Goal: Task Accomplishment & Management: Manage account settings

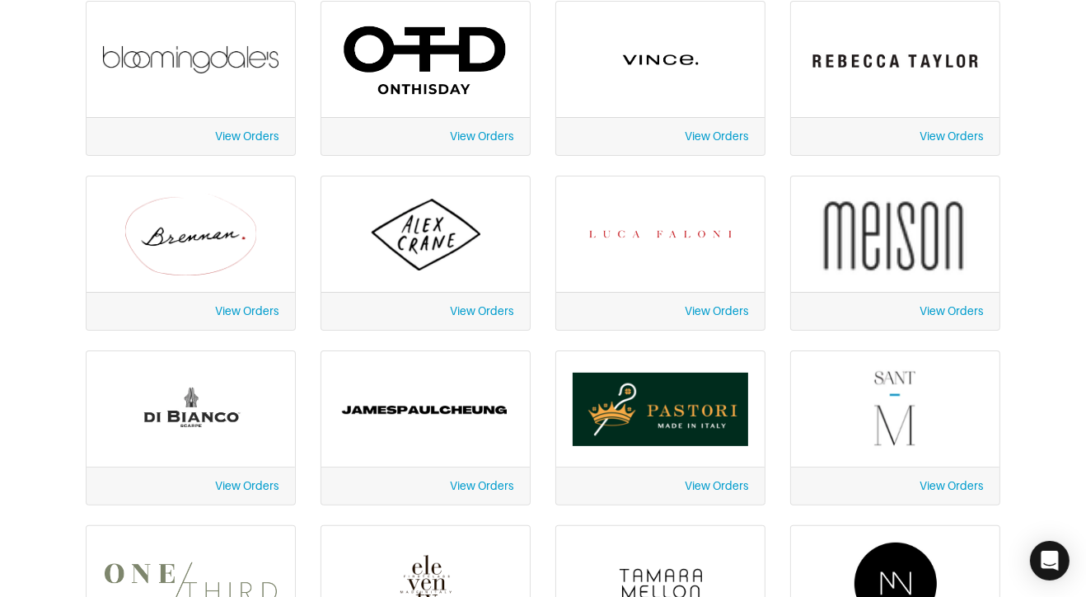
scroll to position [308, 0]
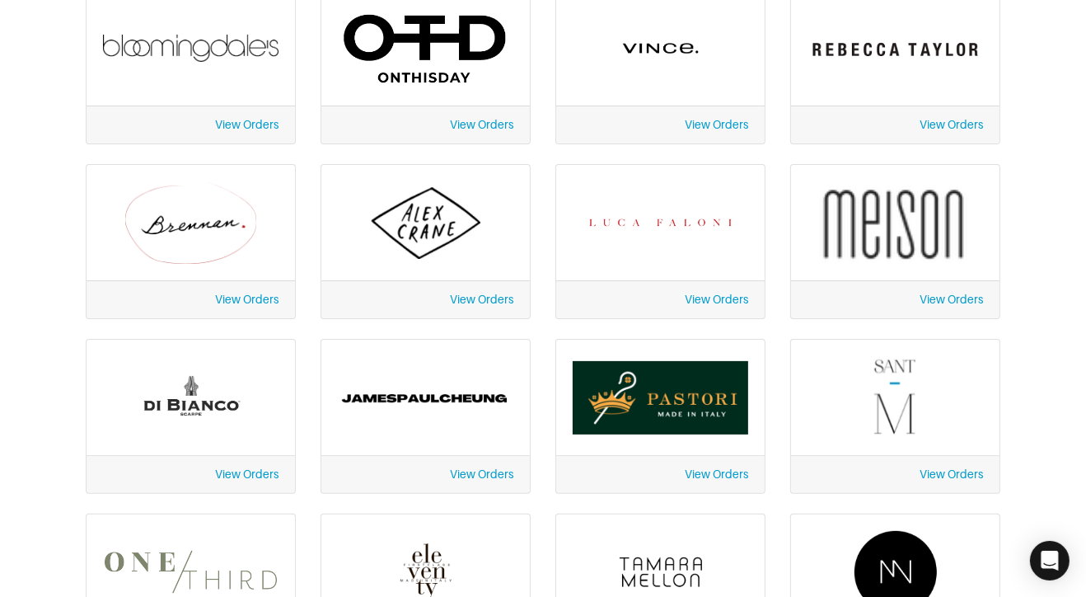
click at [251, 473] on link "View Orders" at bounding box center [246, 473] width 63 height 13
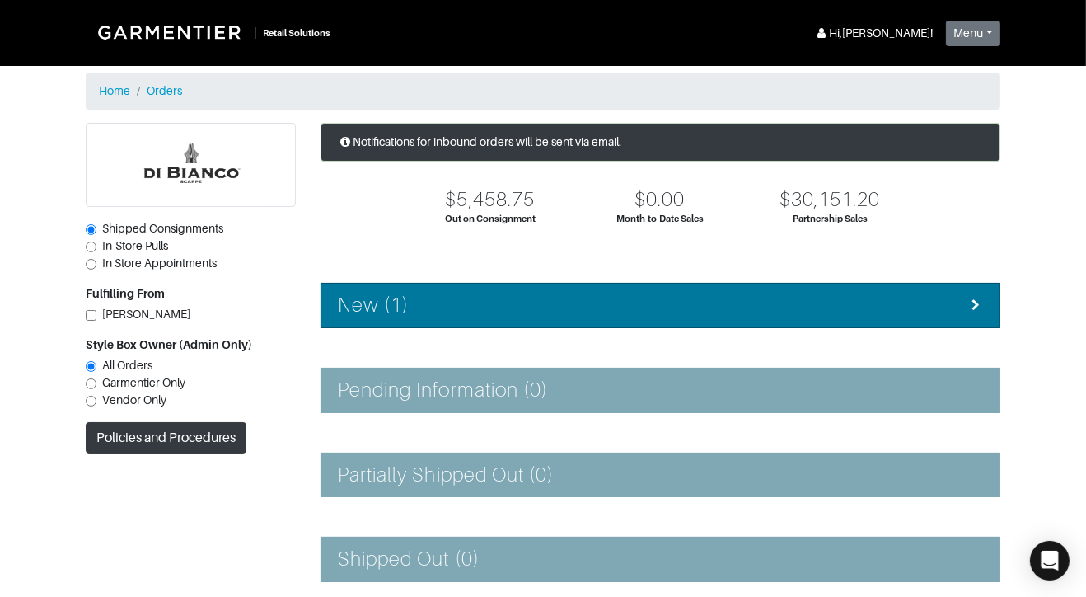
click at [511, 307] on div "New (1)" at bounding box center [660, 305] width 645 height 24
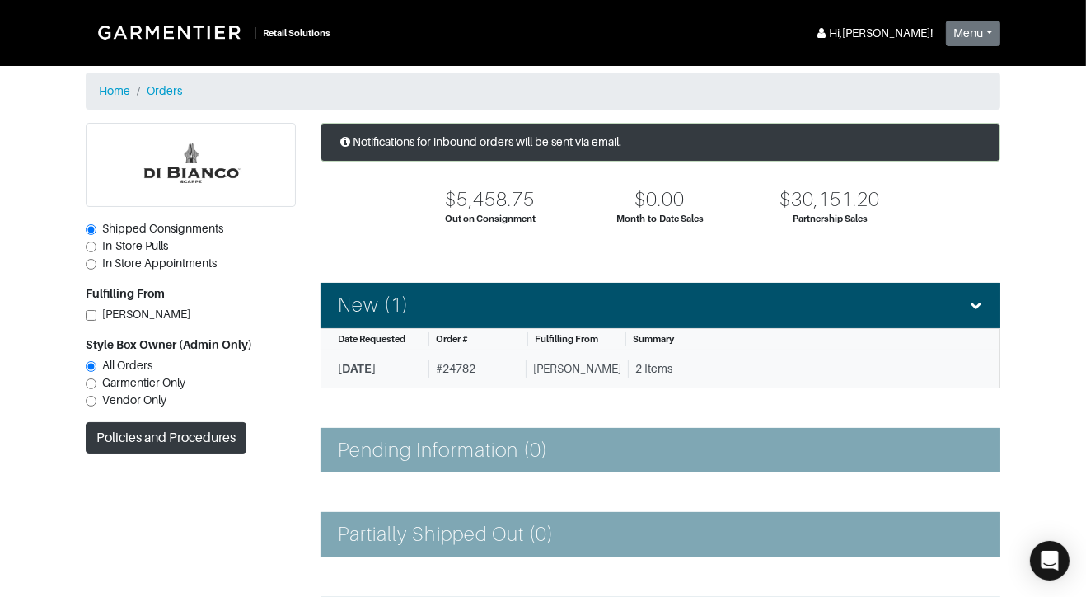
click at [546, 358] on link "10/6/2025 # 24782 Di Bianco 2 Items" at bounding box center [661, 369] width 680 height 38
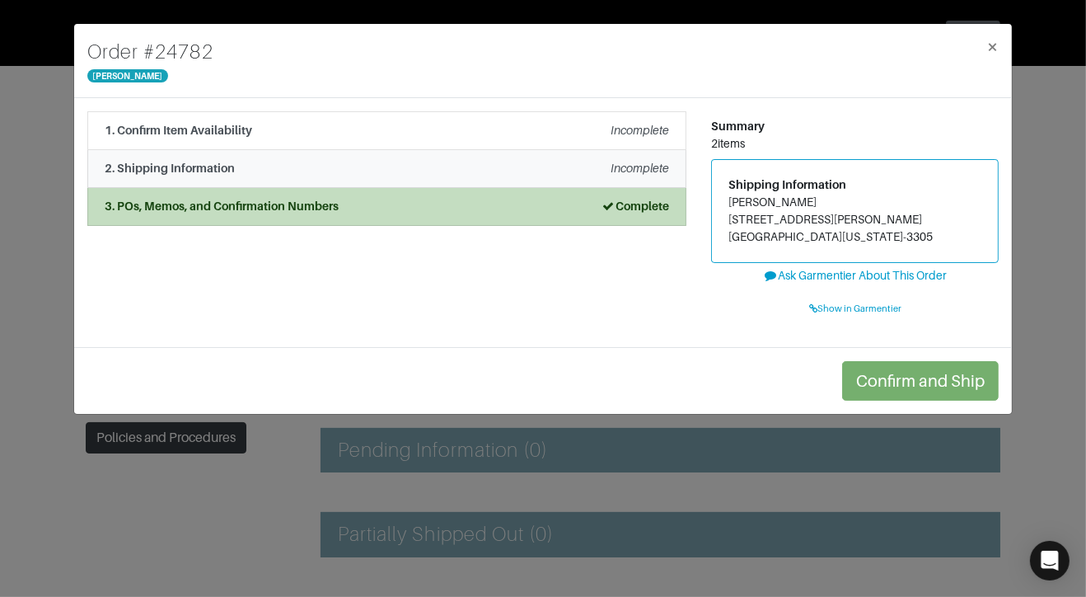
click at [376, 166] on div "2. Shipping Information Incomplete" at bounding box center [387, 168] width 565 height 17
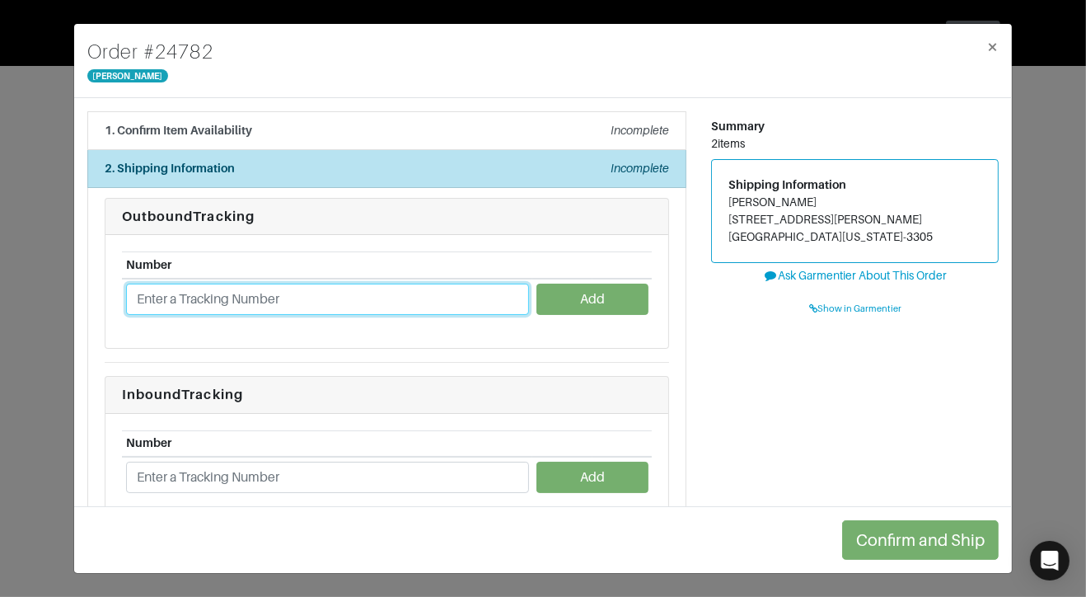
click at [365, 296] on input "text" at bounding box center [327, 298] width 403 height 31
paste input "1ZH4F7380332473189"
type input "1ZH4F7380332473189"
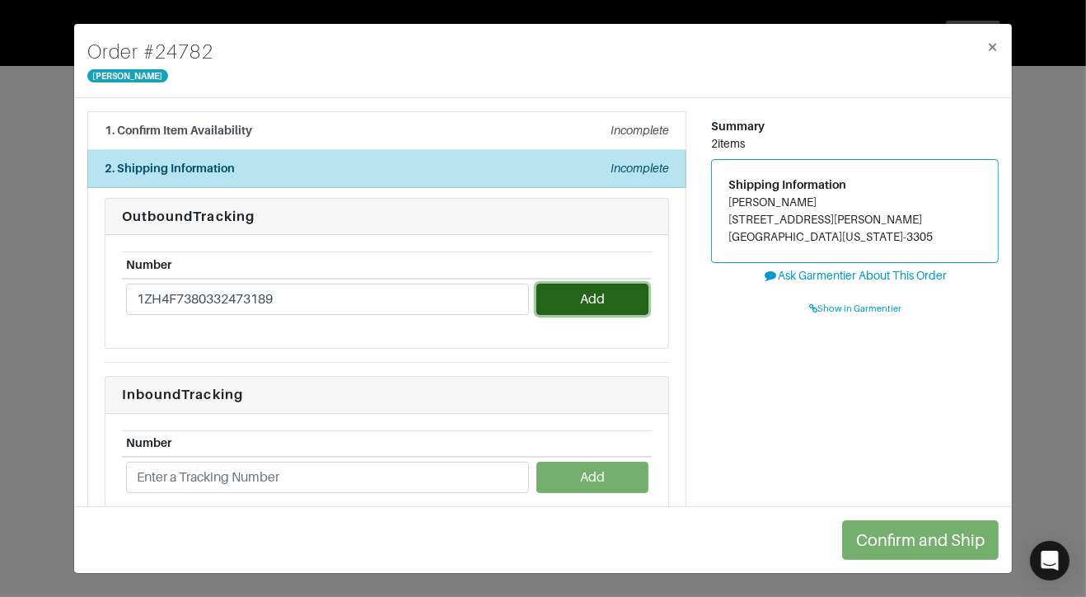
click at [555, 291] on button "Add" at bounding box center [591, 298] width 111 height 31
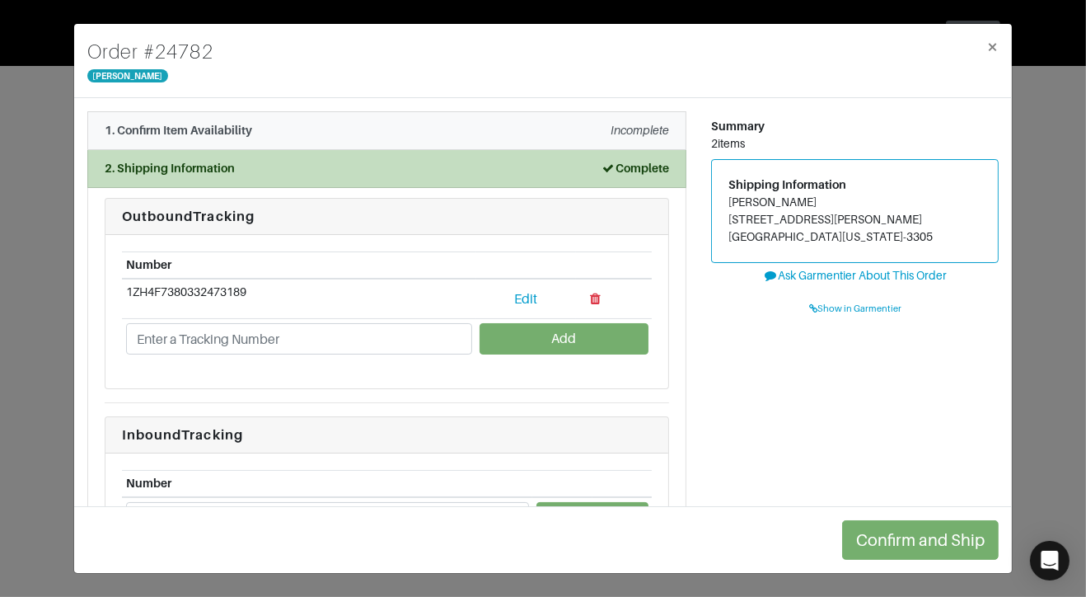
click at [455, 123] on div "1. Confirm Item Availability Incomplete" at bounding box center [387, 130] width 565 height 17
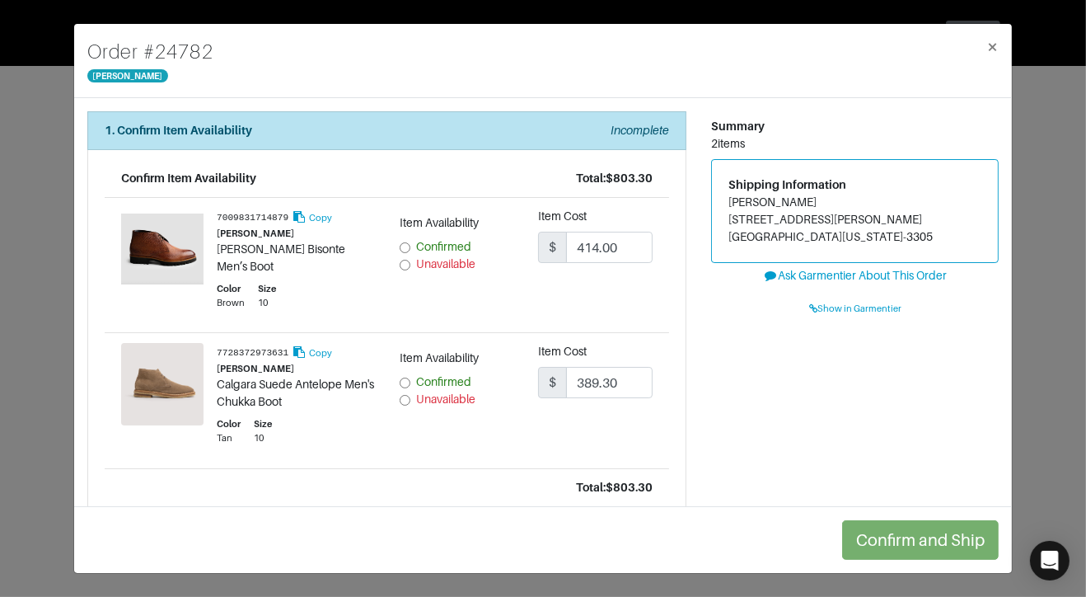
click at [402, 244] on input "Confirmed" at bounding box center [405, 247] width 11 height 11
radio input "true"
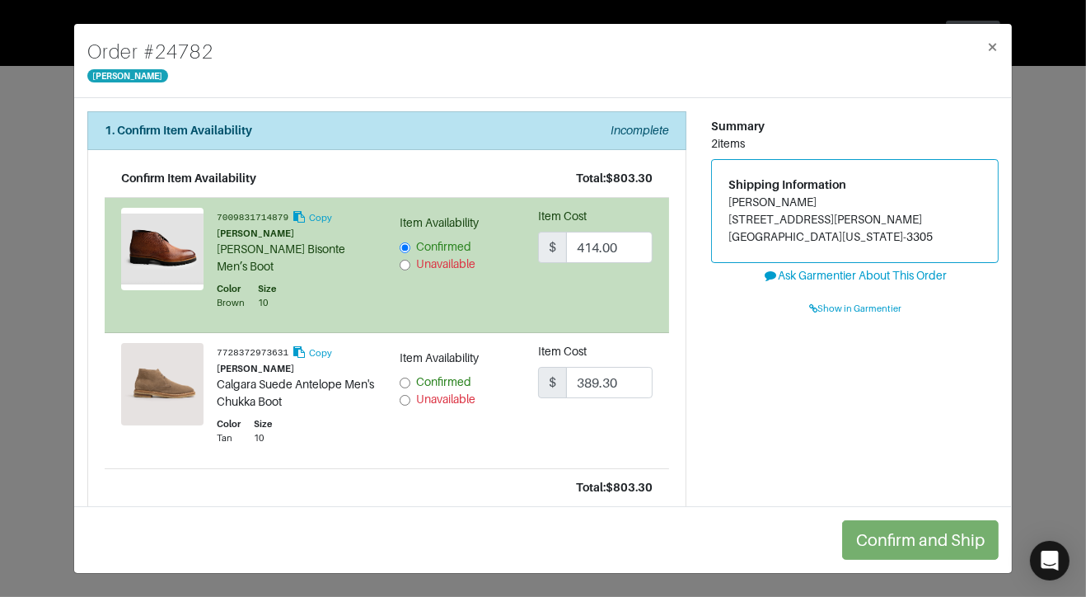
click at [405, 380] on input "Confirmed" at bounding box center [405, 382] width 11 height 11
radio input "true"
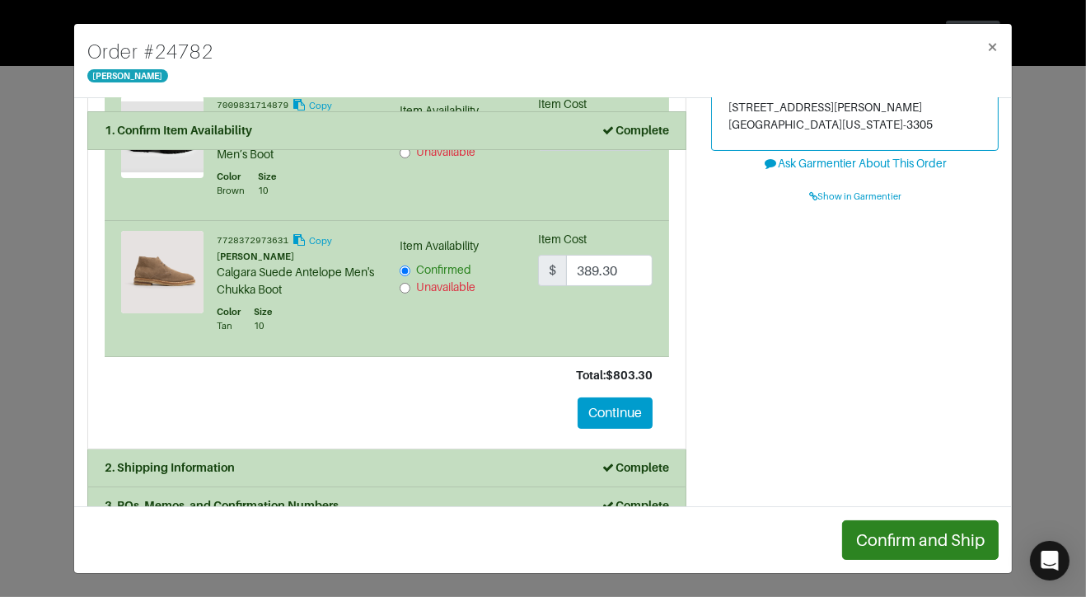
scroll to position [142, 0]
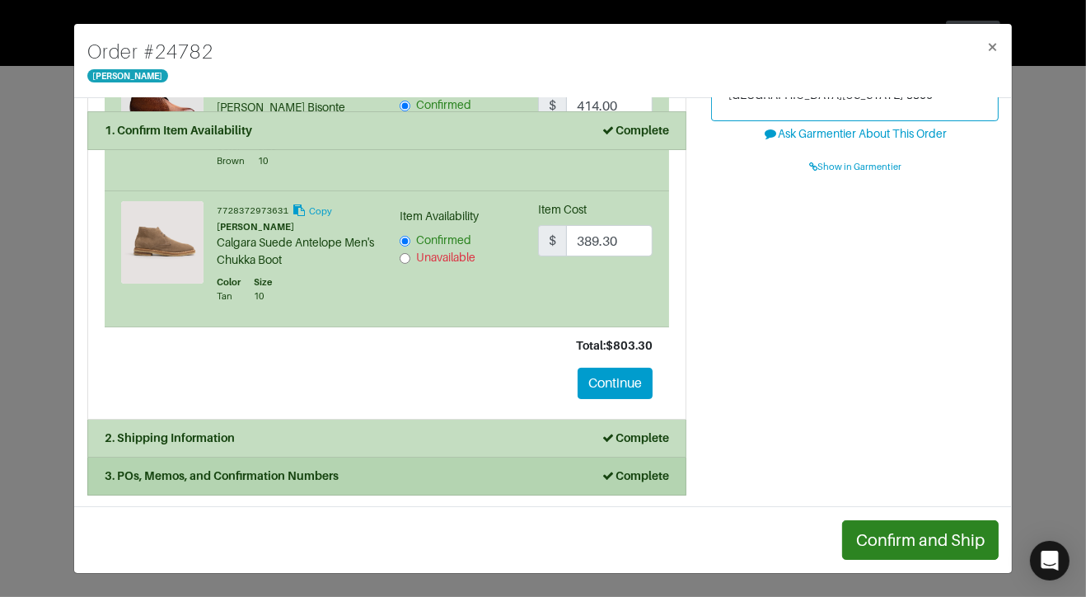
click at [583, 467] on div "3. POs, Memos, and Confirmation Numbers Complete" at bounding box center [387, 475] width 565 height 17
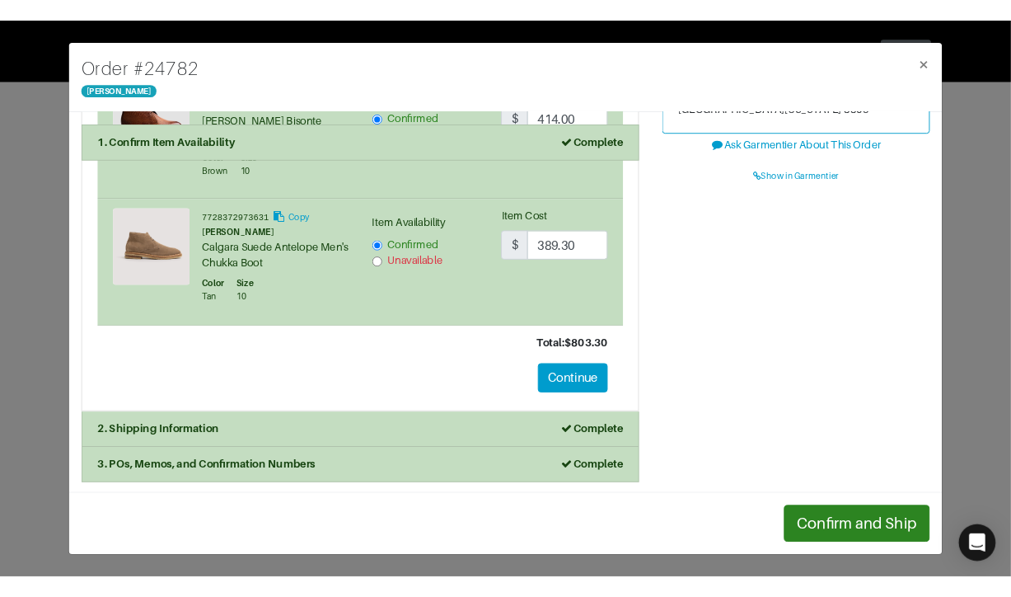
scroll to position [0, 0]
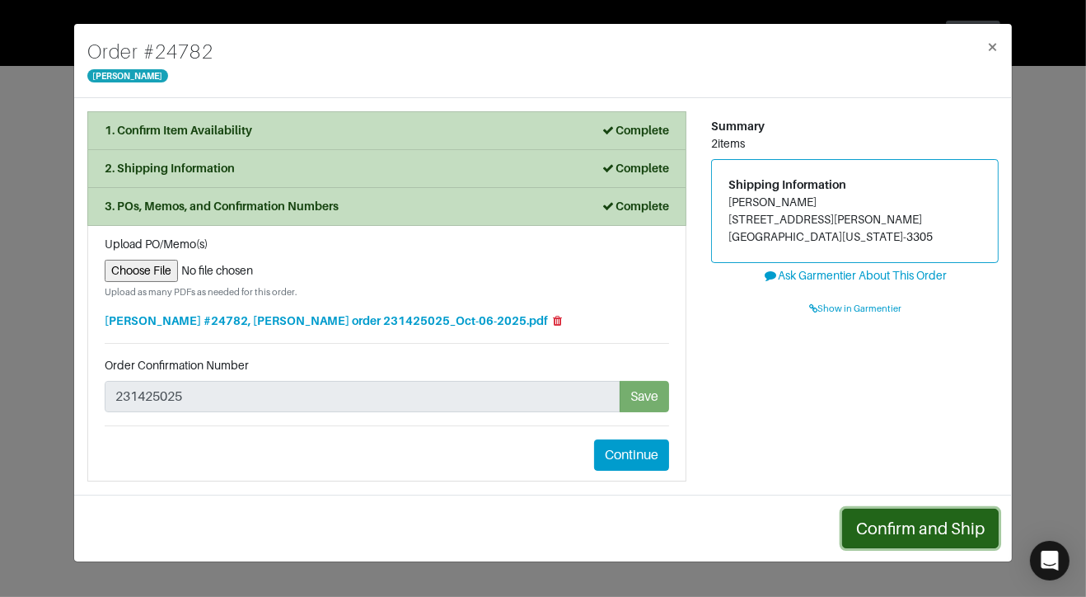
click at [904, 518] on button "Confirm and Ship" at bounding box center [920, 528] width 157 height 40
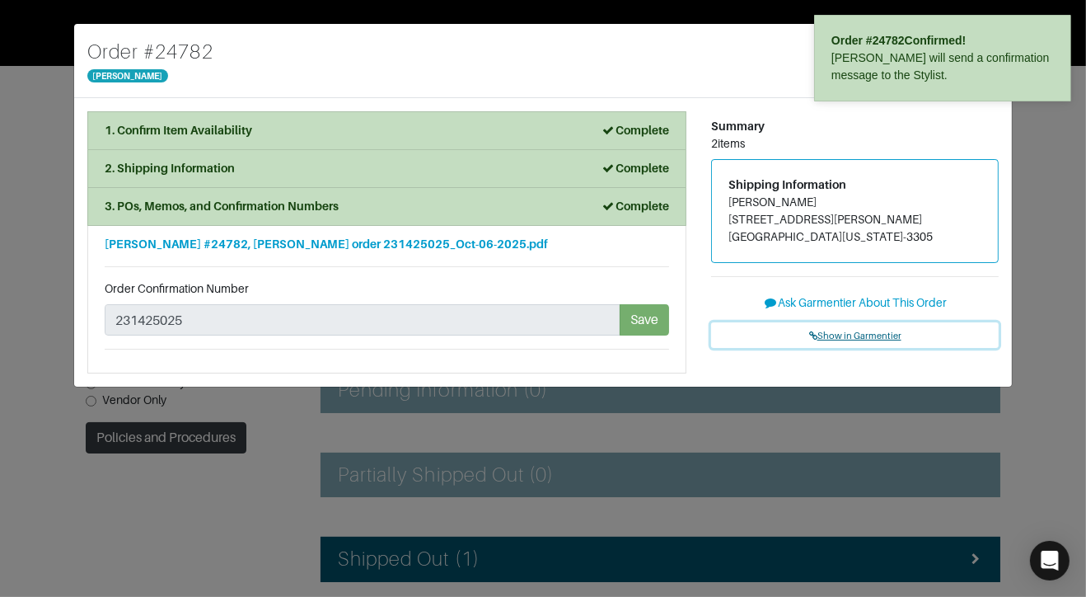
click at [881, 334] on span "Show in Garmentier" at bounding box center [855, 335] width 92 height 10
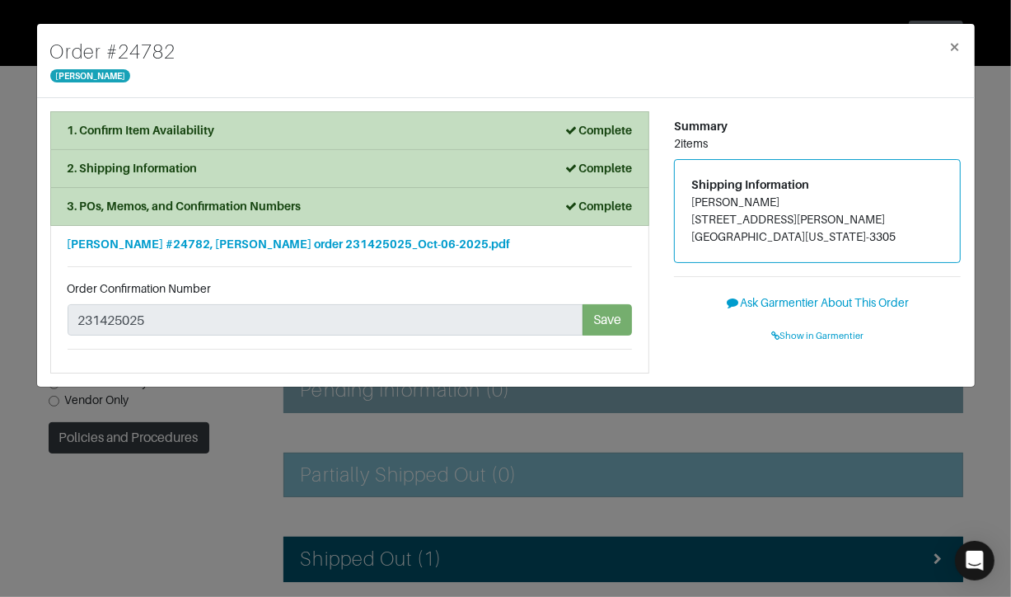
click at [347, 464] on div "Order # 24782 Di Bianco × 1. Confirm Item Availability Complete Confirm Item Av…" at bounding box center [505, 298] width 1011 height 597
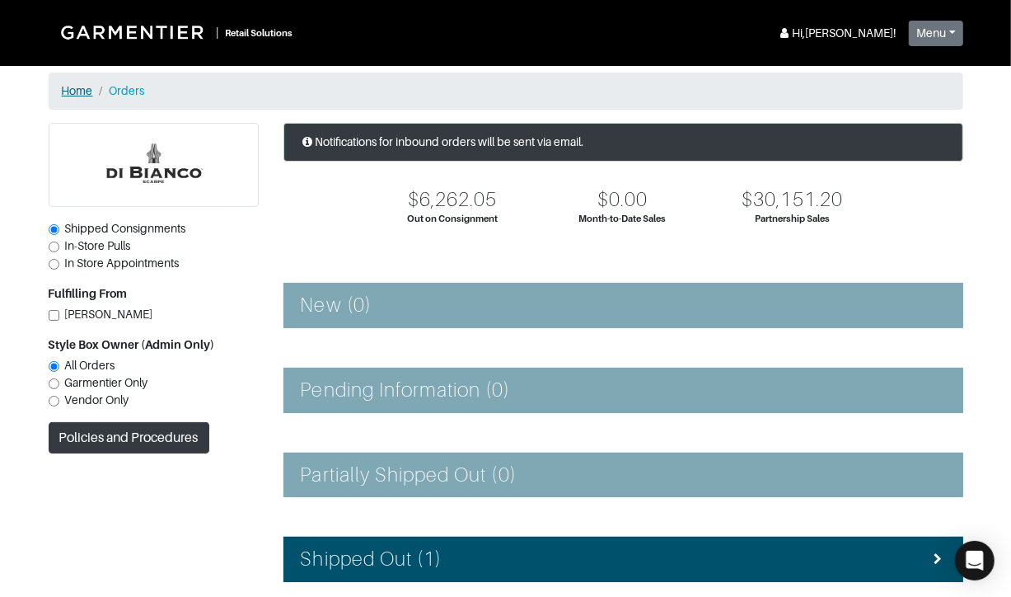
click at [76, 87] on link "Home" at bounding box center [77, 90] width 31 height 13
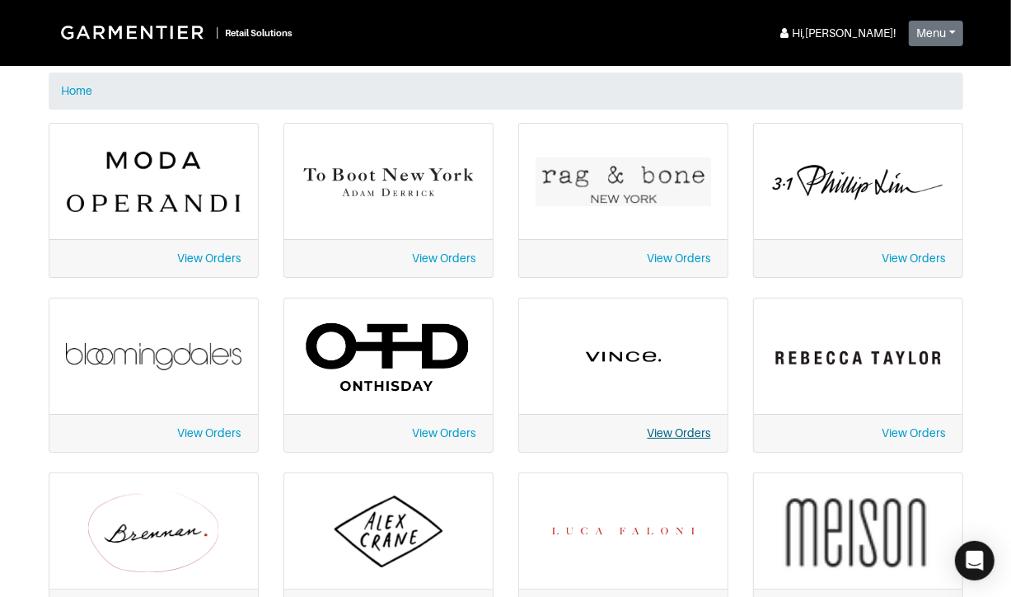
click at [682, 429] on link "View Orders" at bounding box center [679, 432] width 63 height 13
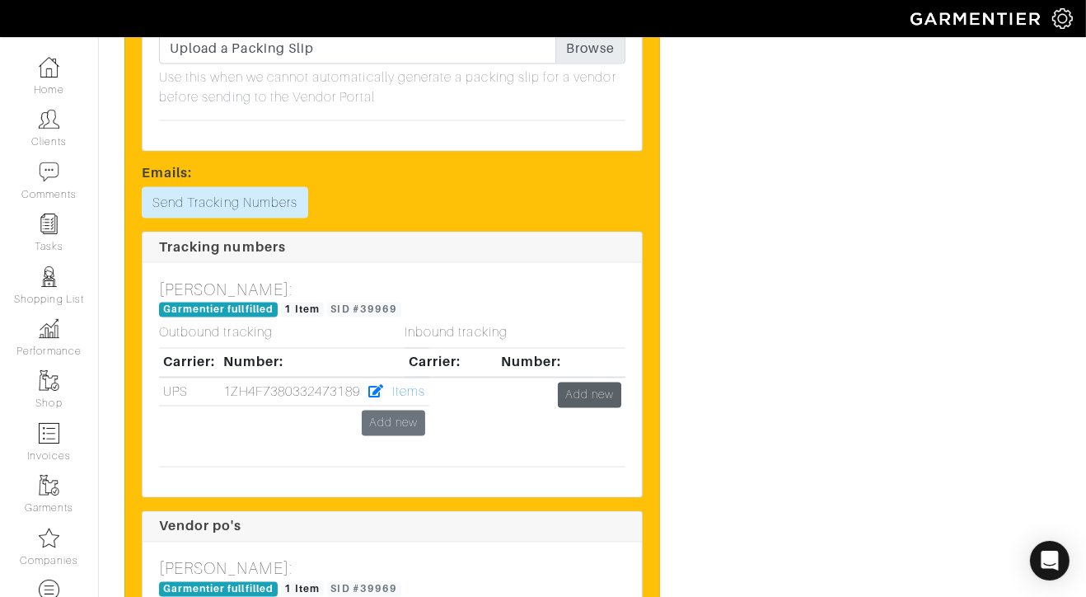
scroll to position [2685, 0]
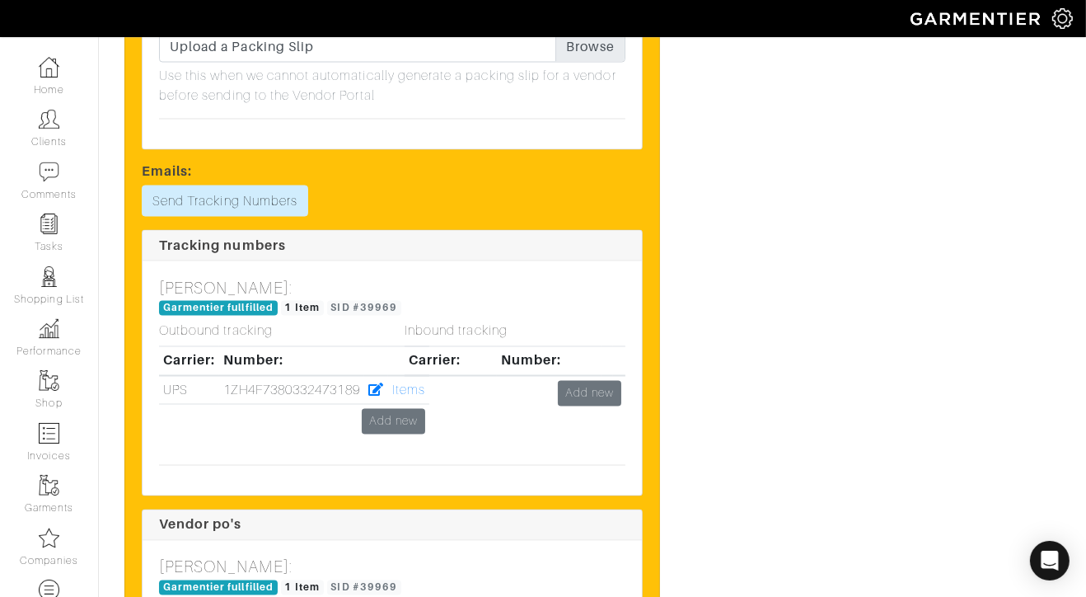
click at [415, 385] on td "Add new" at bounding box center [515, 393] width 221 height 35
click at [416, 380] on td "Add new" at bounding box center [515, 393] width 221 height 35
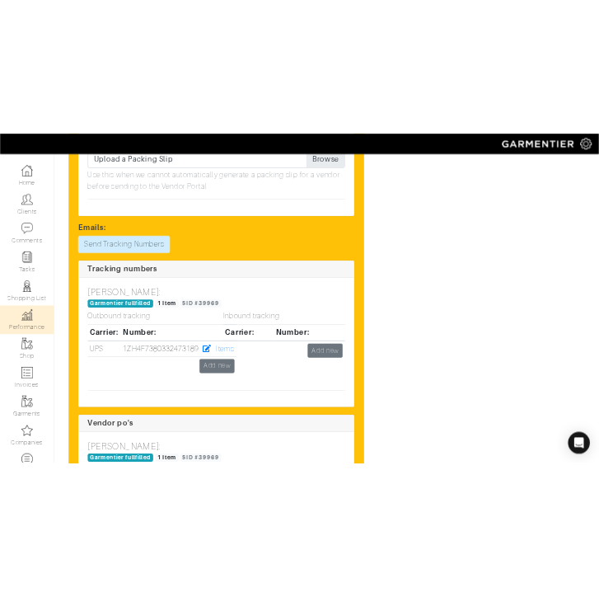
scroll to position [2812, 0]
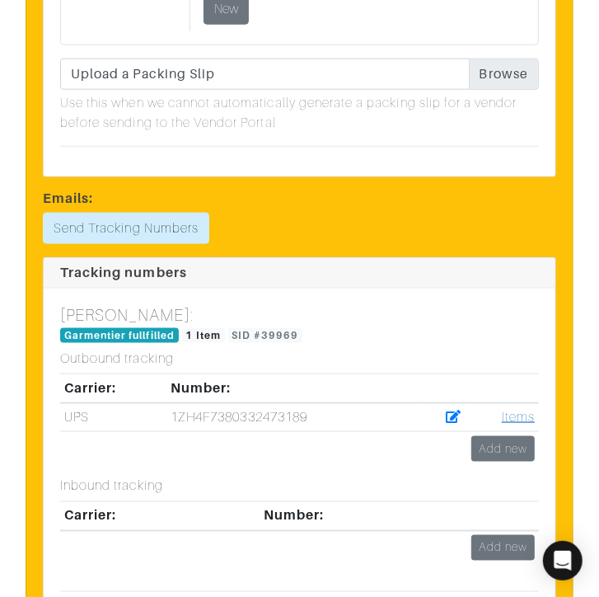
click at [502, 424] on link "Items" at bounding box center [518, 417] width 33 height 15
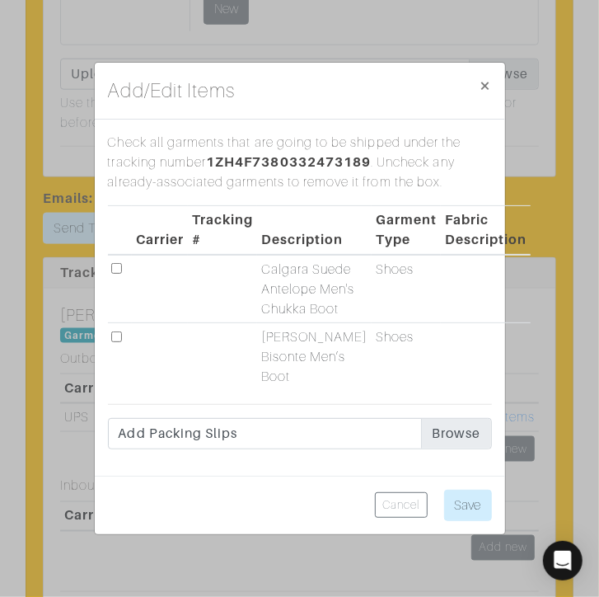
click at [115, 342] on input "checkbox" at bounding box center [116, 336] width 11 height 11
checkbox input "true"
click at [119, 263] on input "checkbox" at bounding box center [116, 268] width 11 height 11
checkbox input "true"
click at [466, 521] on input "Save" at bounding box center [468, 505] width 48 height 31
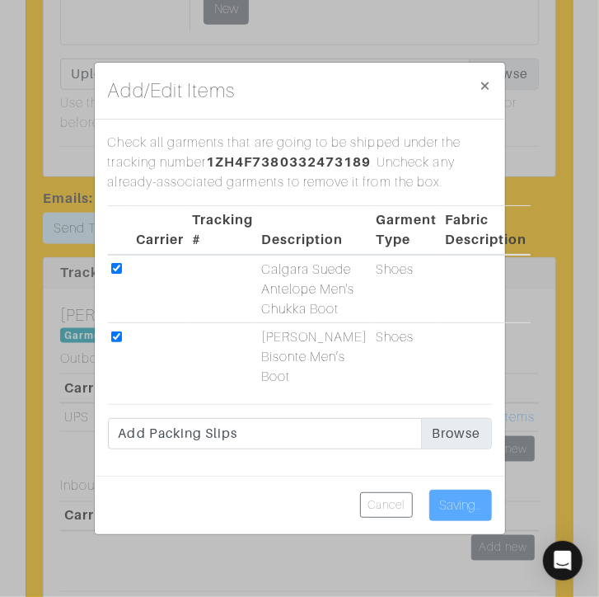
type input "Save"
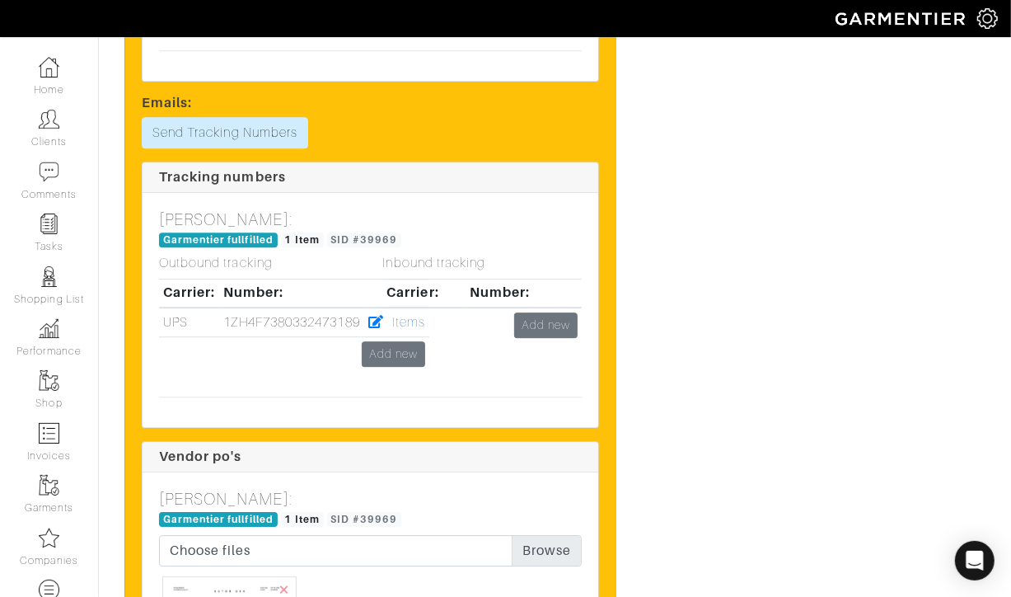
scroll to position [2753, 0]
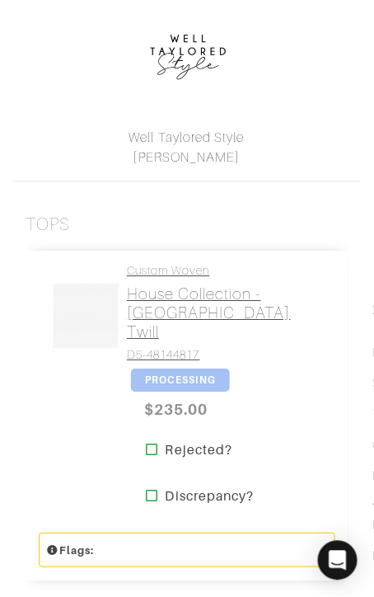
scroll to position [379, 0]
click at [213, 263] on link "Custom Woven House Collection - [GEOGRAPHIC_DATA] D5-48144817" at bounding box center [225, 312] width 196 height 98
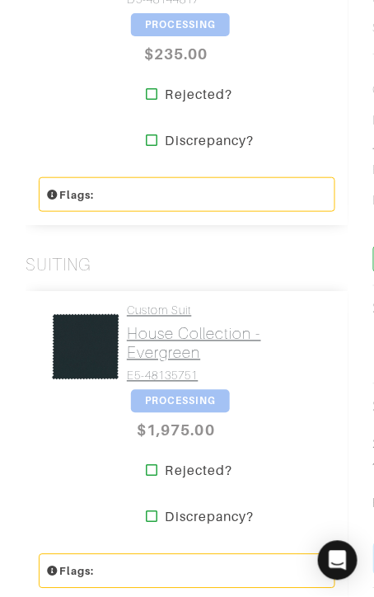
scroll to position [736, 0]
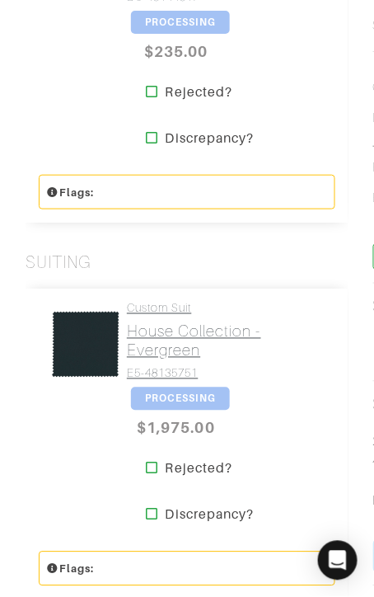
click at [196, 322] on h2 "House Collection - Evergreen" at bounding box center [225, 341] width 196 height 38
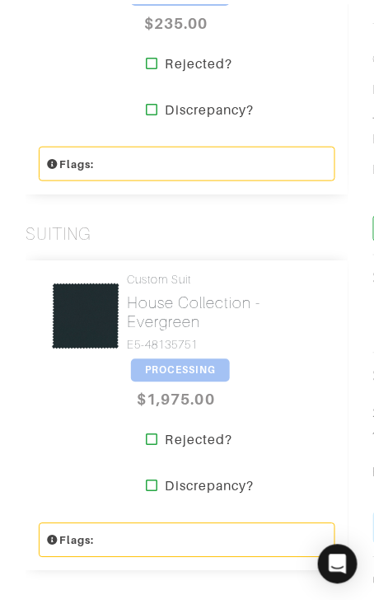
scroll to position [0, 0]
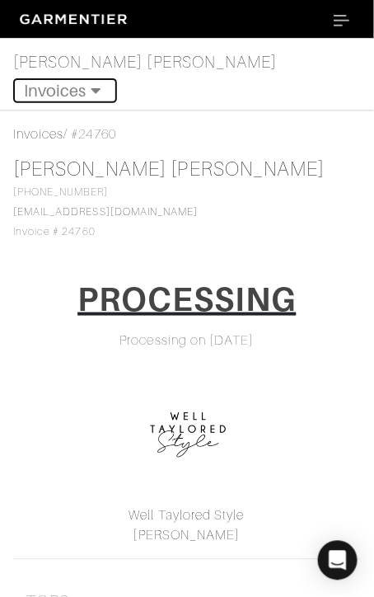
click at [117, 78] on button "Invoices" at bounding box center [65, 90] width 104 height 25
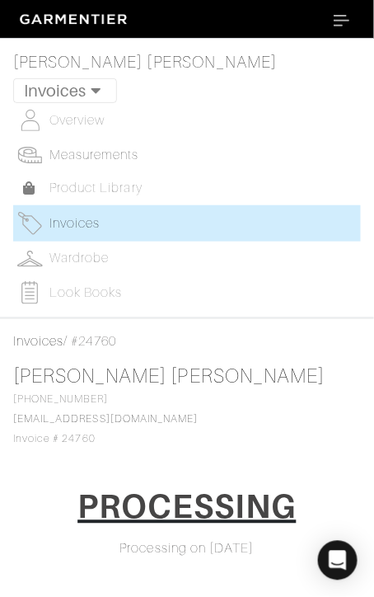
click at [94, 148] on span "Measurements" at bounding box center [94, 155] width 90 height 15
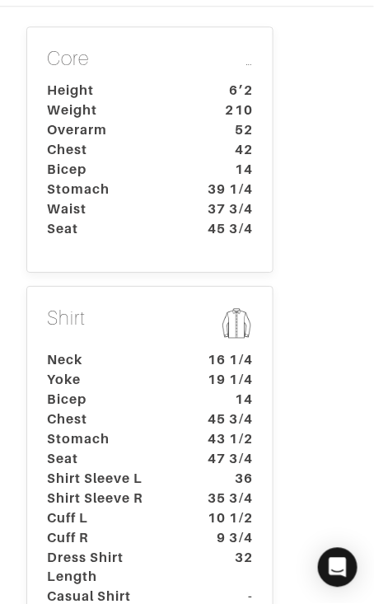
scroll to position [457, 0]
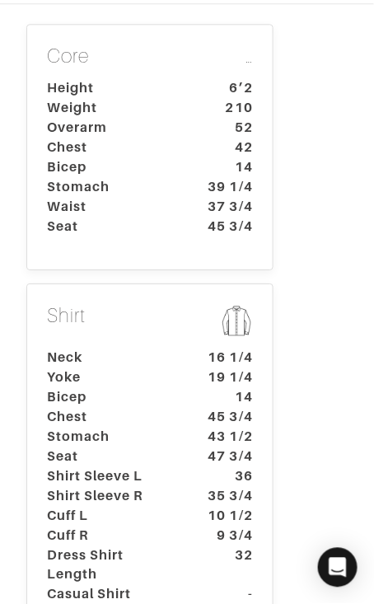
click at [105, 348] on dt "Neck" at bounding box center [112, 358] width 154 height 20
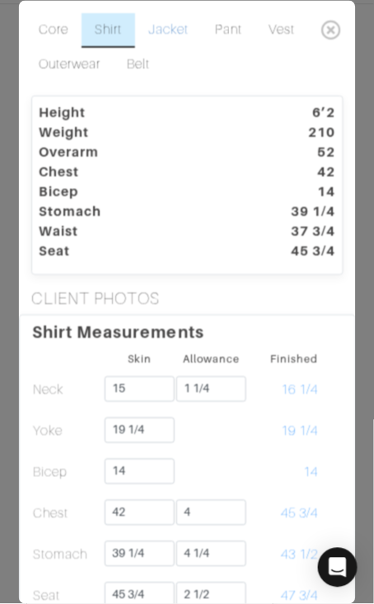
drag, startPoint x: 181, startPoint y: 31, endPoint x: 180, endPoint y: 41, distance: 9.9
click at [181, 31] on link "Jacket" at bounding box center [168, 30] width 67 height 35
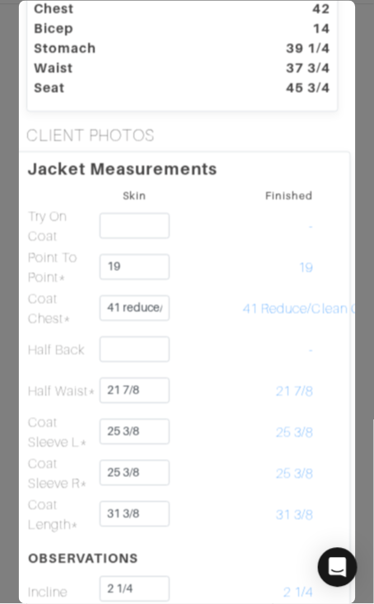
scroll to position [0, 5]
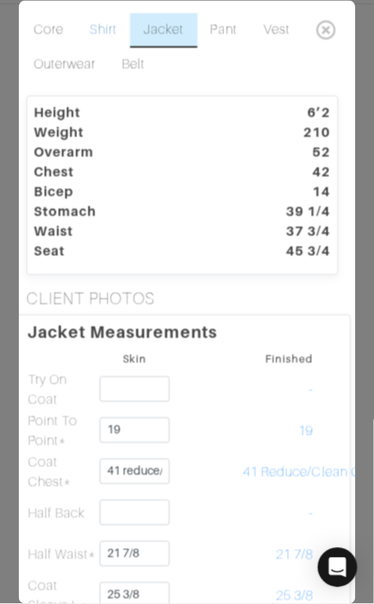
click at [97, 30] on link "Shirt" at bounding box center [104, 30] width 54 height 35
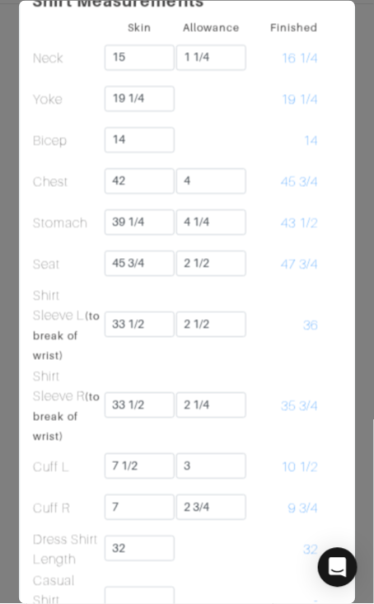
scroll to position [363, 0]
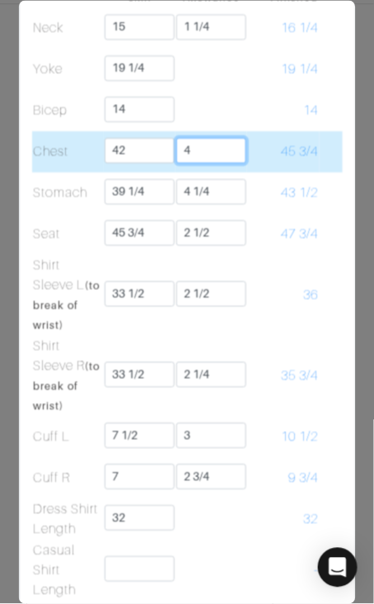
click at [218, 143] on input "4" at bounding box center [211, 151] width 70 height 26
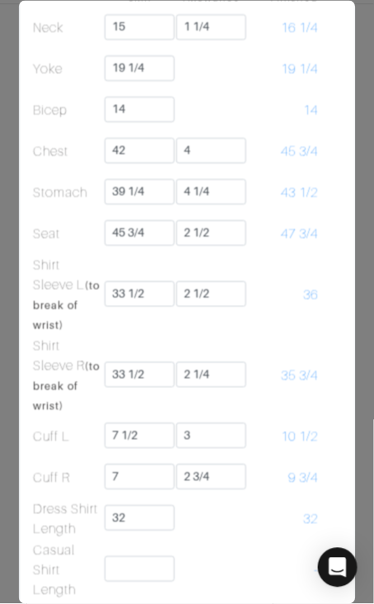
click at [349, 169] on div "Shirt Measurements Skin Allowance Finished Neck 15 1 1/4 16 1/4 Yoke 19 1/4 19 …" at bounding box center [187, 361] width 337 height 818
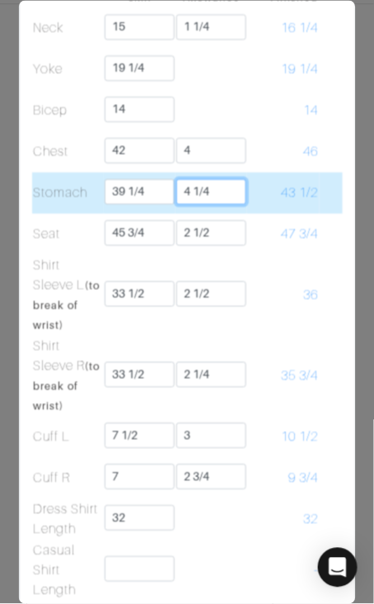
drag, startPoint x: 218, startPoint y: 190, endPoint x: 268, endPoint y: 178, distance: 51.0
click at [219, 190] on input "4 1/4" at bounding box center [211, 192] width 70 height 26
click at [298, 173] on td "43 1/2" at bounding box center [283, 192] width 72 height 41
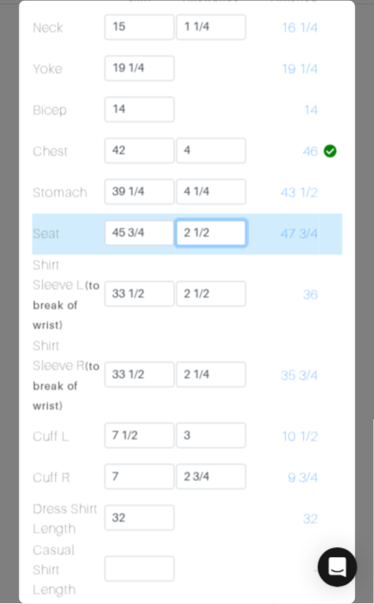
click at [221, 237] on input "2 1/2" at bounding box center [211, 233] width 70 height 26
click at [283, 232] on span "48 1/4" at bounding box center [299, 234] width 37 height 15
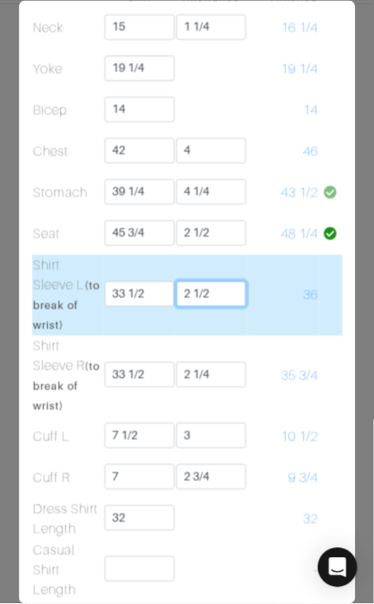
click at [235, 290] on input "2 1/2" at bounding box center [211, 294] width 70 height 26
drag, startPoint x: 292, startPoint y: 283, endPoint x: 291, endPoint y: 271, distance: 12.4
click at [291, 283] on td "36" at bounding box center [283, 295] width 72 height 81
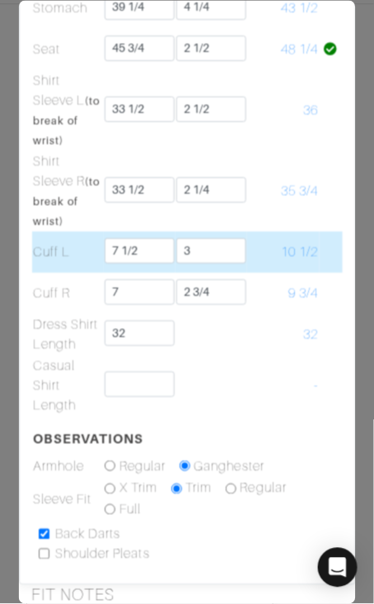
scroll to position [555, 0]
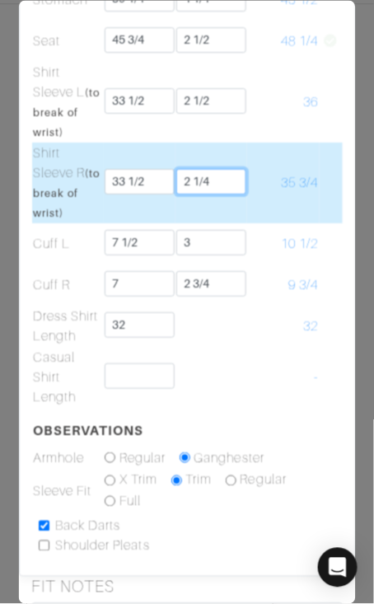
click at [221, 185] on input "2 1/4" at bounding box center [211, 182] width 70 height 26
click at [297, 185] on span "35 3/4" at bounding box center [299, 183] width 37 height 15
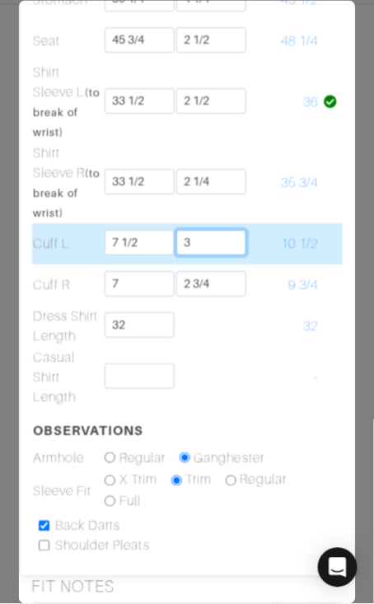
click at [235, 238] on input "3" at bounding box center [211, 243] width 70 height 26
drag, startPoint x: 280, startPoint y: 232, endPoint x: 272, endPoint y: 251, distance: 20.7
click at [280, 232] on td "10 1/2" at bounding box center [283, 243] width 72 height 41
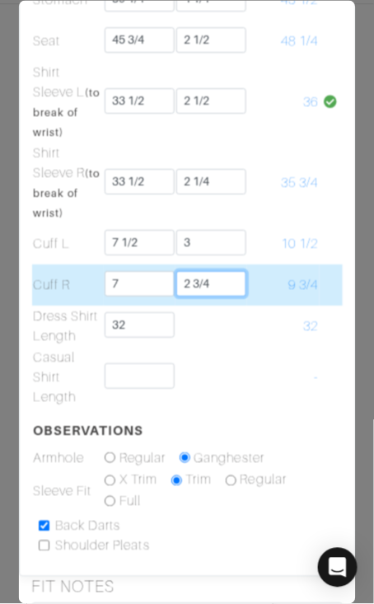
drag, startPoint x: 235, startPoint y: 287, endPoint x: 244, endPoint y: 284, distance: 9.4
click at [236, 287] on input "2 3/4" at bounding box center [211, 284] width 70 height 26
click at [274, 274] on td "9 3/4" at bounding box center [283, 285] width 72 height 41
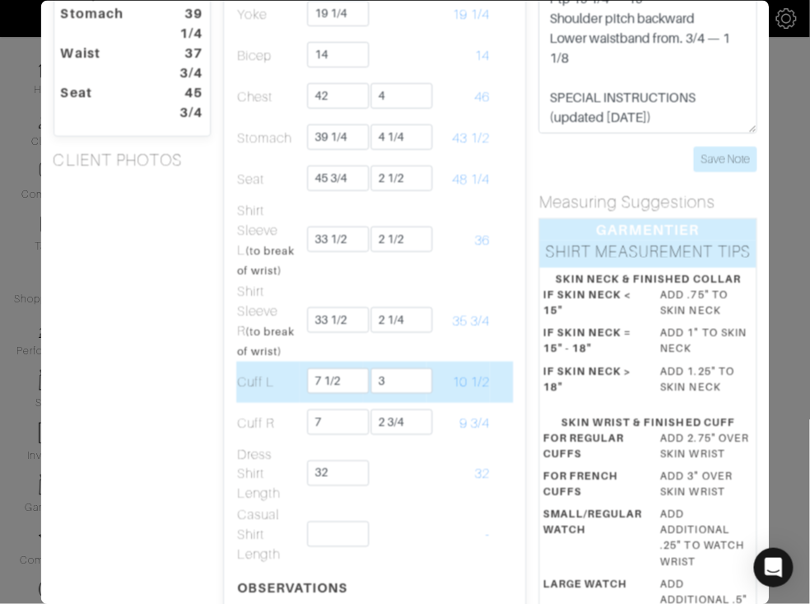
scroll to position [157, 0]
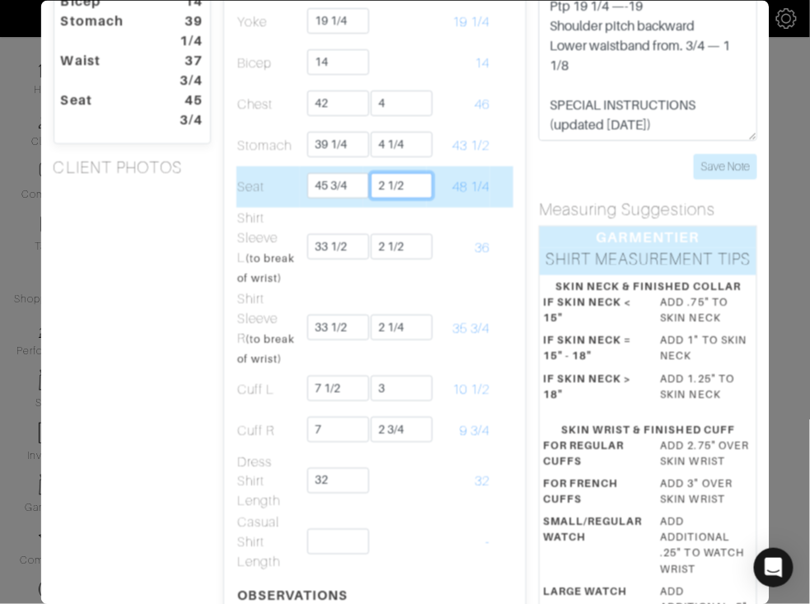
drag, startPoint x: 385, startPoint y: 182, endPoint x: 427, endPoint y: 181, distance: 42.0
click at [427, 181] on tr "Seat 45 3/4 2 1/2 48 1/4" at bounding box center [375, 186] width 278 height 41
type input "2"
type input "2 1/2"
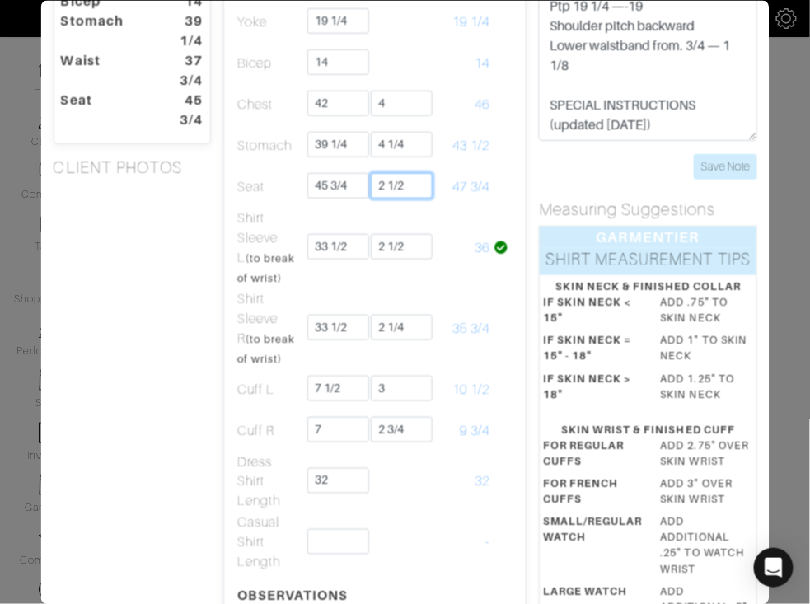
type input "2 1/2"
click at [190, 233] on div "Height 6’2 Weight 210 Overarm 52 Chest 42 Bicep 14 Stomach 39 1/4 Waist 37 3/4 …" at bounding box center [131, 526] width 182 height 1244
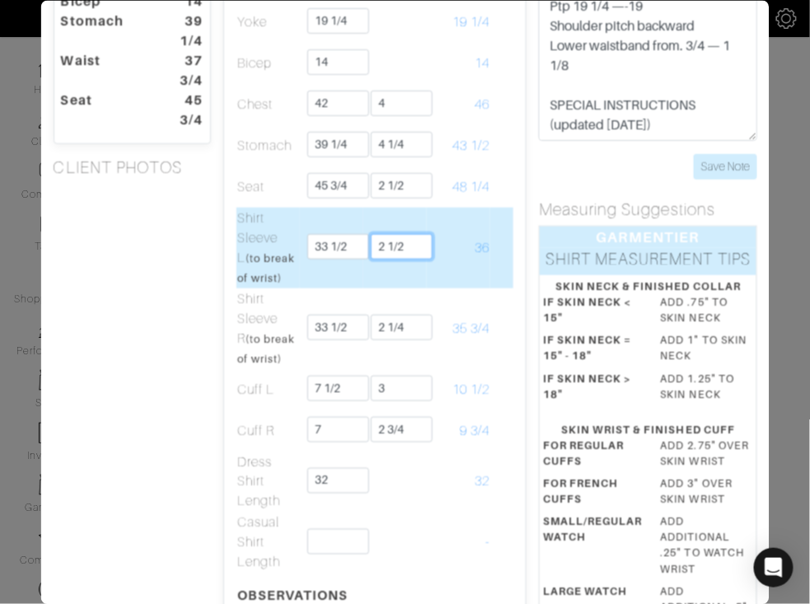
click at [421, 245] on input "2 1/2" at bounding box center [402, 246] width 62 height 26
type input "2"
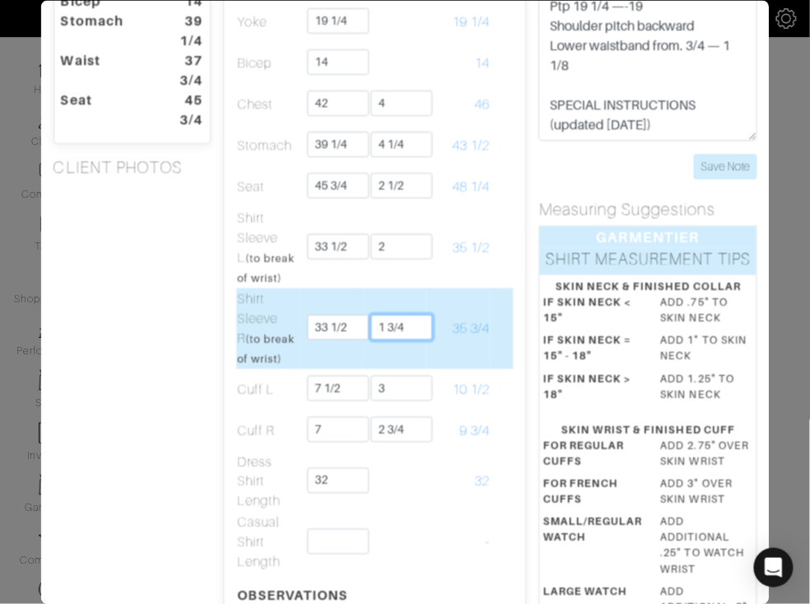
type input "1 3/4"
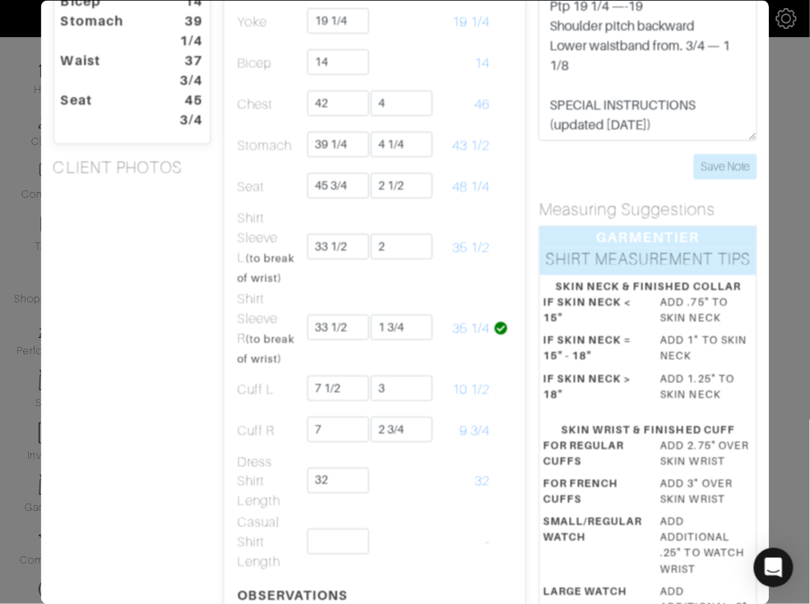
click at [173, 331] on div "Height 6’2 Weight 210 Overarm 52 Chest 42 Bicep 14 Stomach 39 1/4 Waist 37 3/4 …" at bounding box center [131, 526] width 182 height 1244
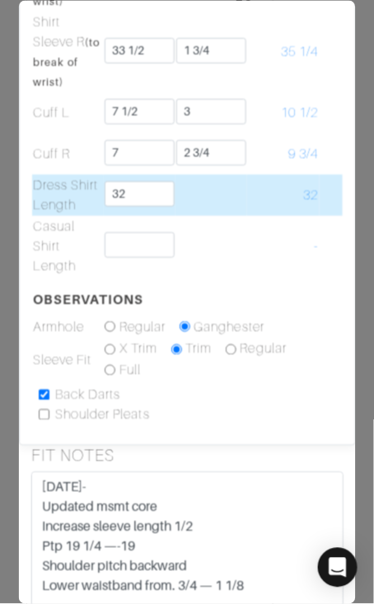
scroll to position [0, 0]
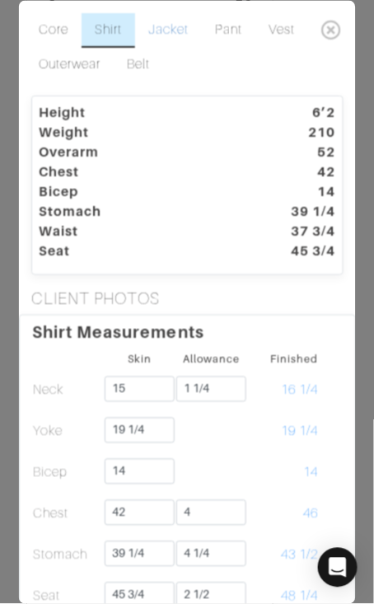
click at [170, 26] on link "Jacket" at bounding box center [168, 30] width 67 height 35
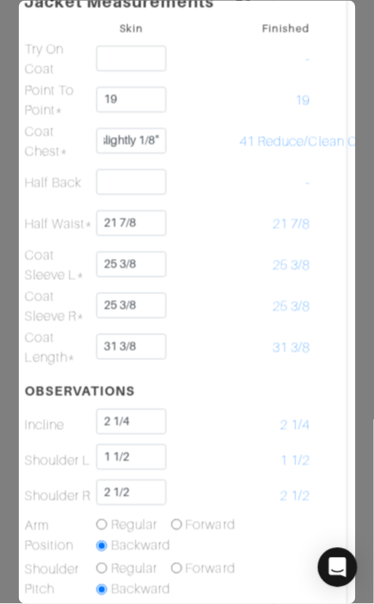
scroll to position [0, 8]
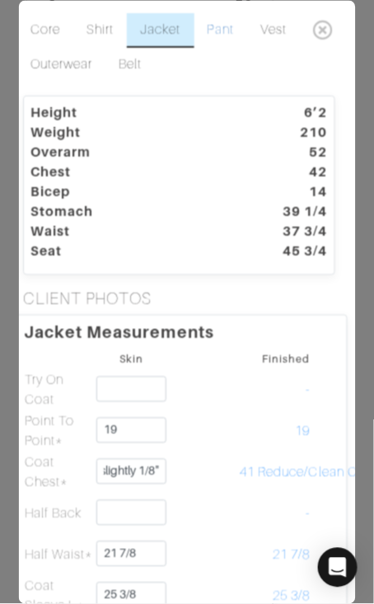
click at [217, 26] on link "Pant" at bounding box center [220, 30] width 53 height 35
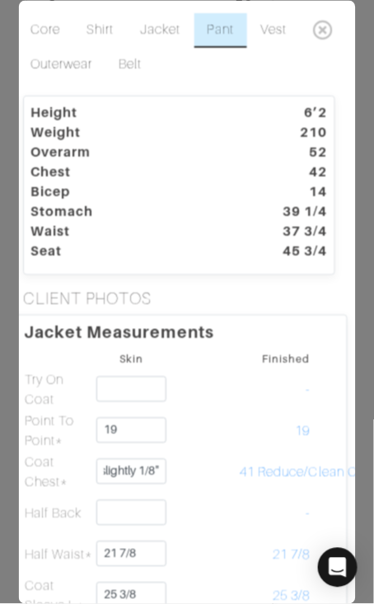
click at [217, 26] on link "Pant" at bounding box center [220, 30] width 53 height 35
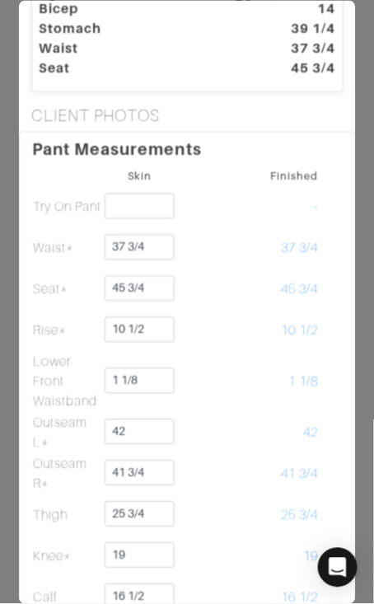
scroll to position [0, 0]
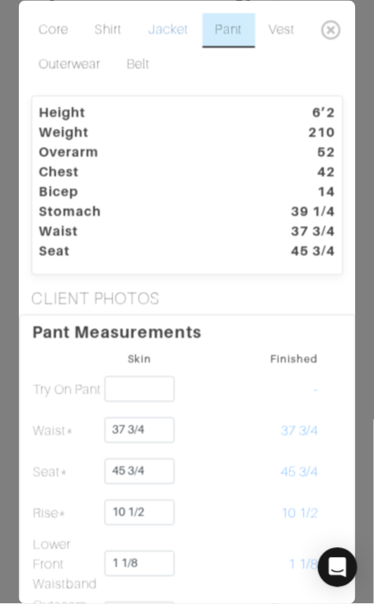
click at [161, 36] on link "Jacket" at bounding box center [168, 30] width 67 height 35
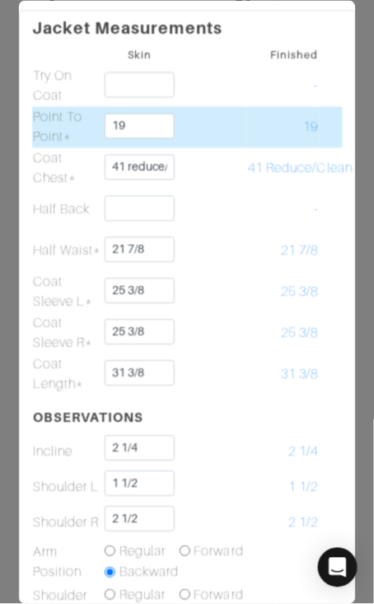
scroll to position [307, 0]
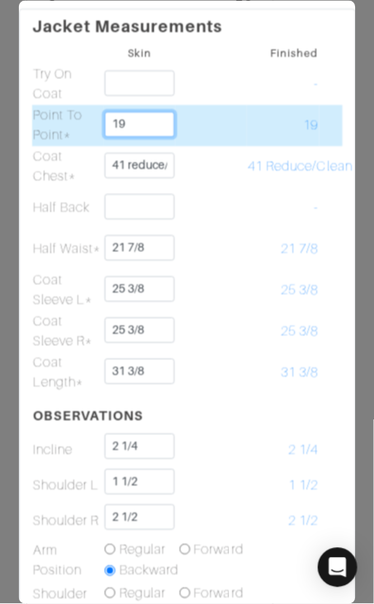
click at [170, 111] on input "19" at bounding box center [140, 124] width 70 height 26
click at [169, 119] on input "19" at bounding box center [140, 124] width 70 height 26
click at [250, 134] on td "19 1/4" at bounding box center [283, 125] width 72 height 41
drag, startPoint x: 132, startPoint y: 119, endPoint x: 180, endPoint y: 124, distance: 48.9
click at [132, 119] on input "19 1/4" at bounding box center [140, 124] width 70 height 26
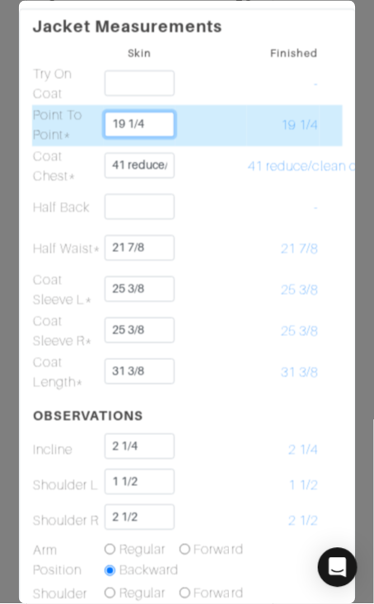
type input "19 1/4"
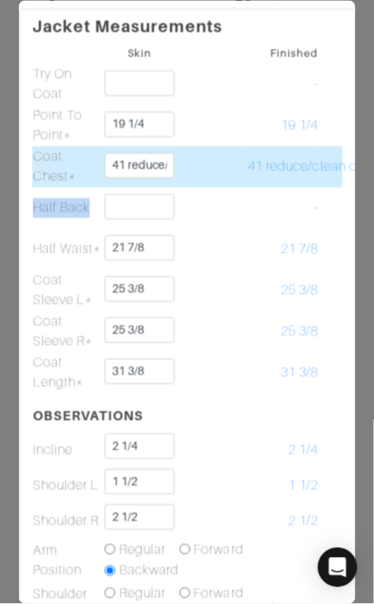
click at [268, 184] on tbody "Skin Finished Try On Coat - Point To Point* 19 1/4 19 1/4 Coat Chest* 41 reduce…" at bounding box center [187, 397] width 311 height 711
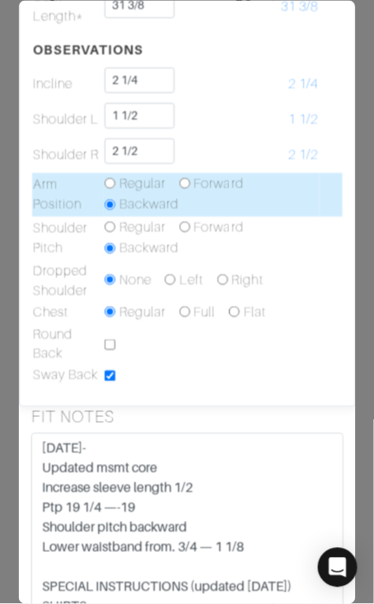
scroll to position [676, 0]
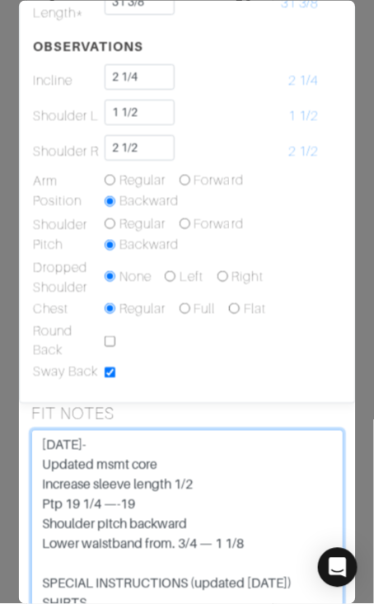
drag, startPoint x: 101, startPoint y: 500, endPoint x: 146, endPoint y: 501, distance: 44.5
click at [101, 500] on textarea "[DATE]- Updated msmt core Increase sleeve length 1/2 Ptp 19 1/4 —-19 Shoulder p…" at bounding box center [187, 535] width 312 height 209
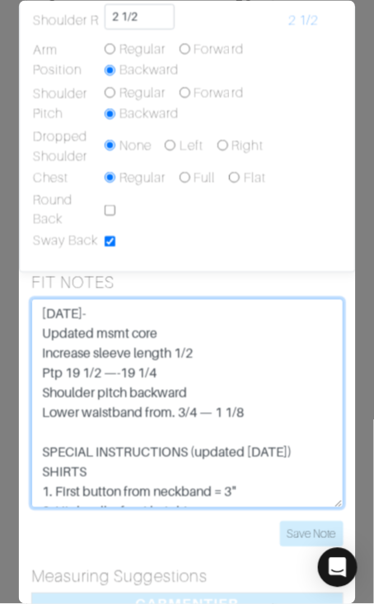
scroll to position [809, 0]
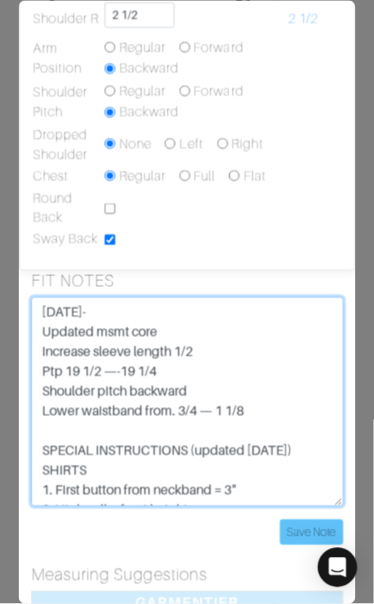
type textarea "Oct 2025- Updated msmt core Increase sleeve length 1/2 Ptp 19 1/2 —-19 1/4 Shou…"
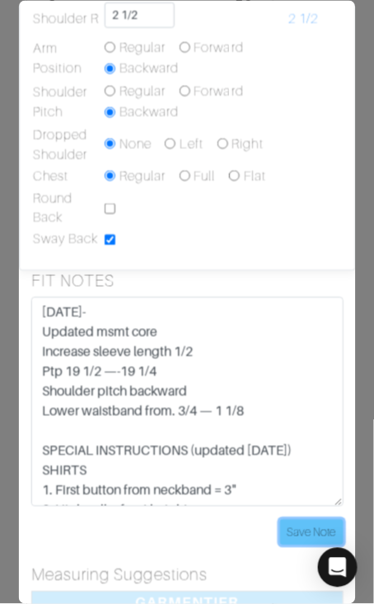
click at [294, 526] on input "Save Note" at bounding box center [310, 533] width 63 height 26
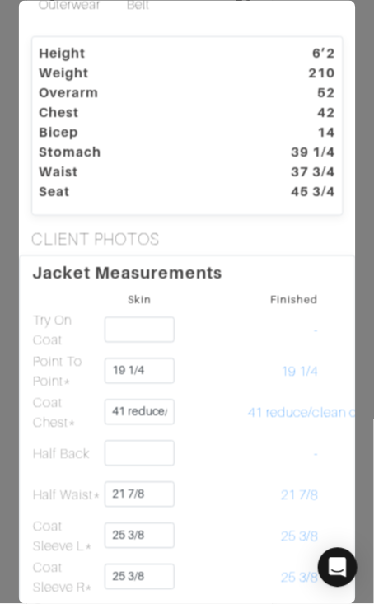
scroll to position [0, 0]
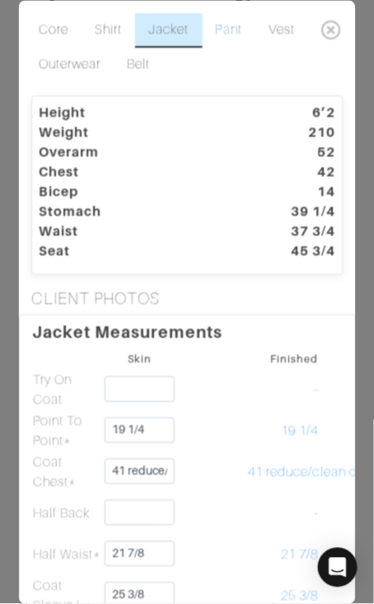
click at [228, 25] on link "Pant" at bounding box center [228, 30] width 53 height 35
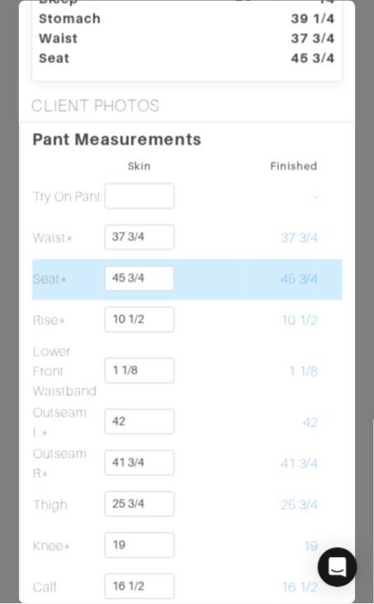
scroll to position [198, 0]
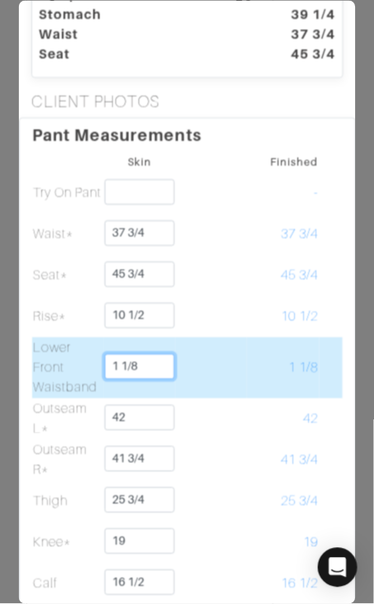
drag, startPoint x: 157, startPoint y: 363, endPoint x: 157, endPoint y: 349, distance: 14.0
click at [157, 349] on td "1 1/8" at bounding box center [140, 367] width 72 height 61
type input "3/4"
click at [241, 371] on td at bounding box center [212, 367] width 72 height 61
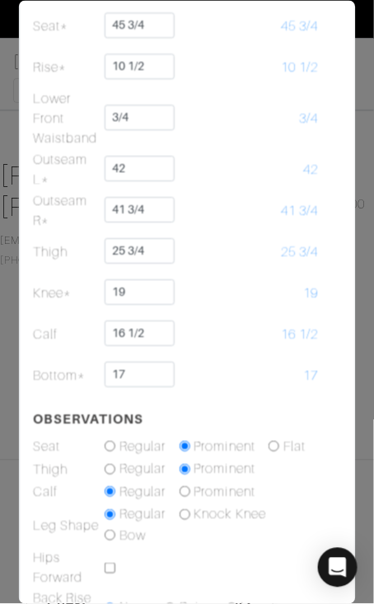
scroll to position [0, 0]
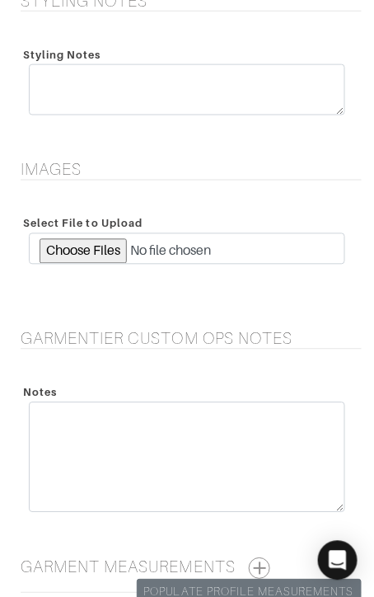
scroll to position [2442, 0]
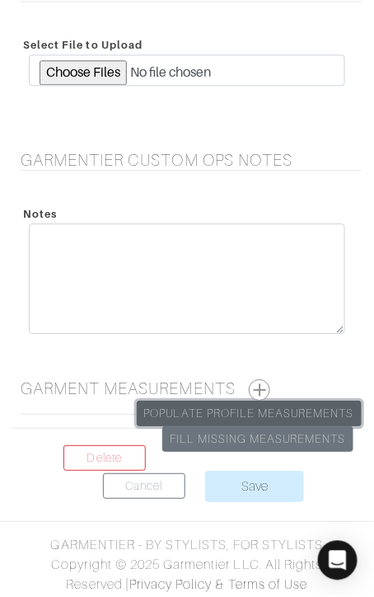
click at [288, 405] on link "Populate Profile Measurements" at bounding box center [249, 414] width 225 height 26
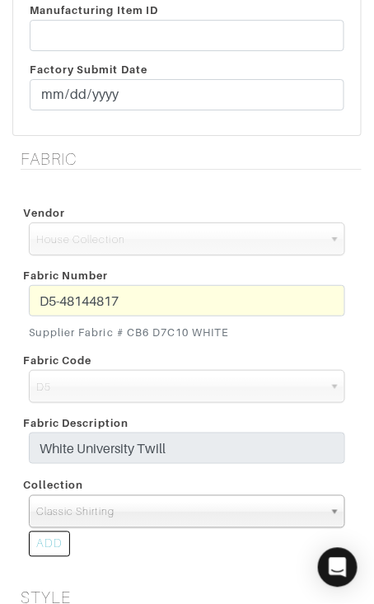
scroll to position [577, 0]
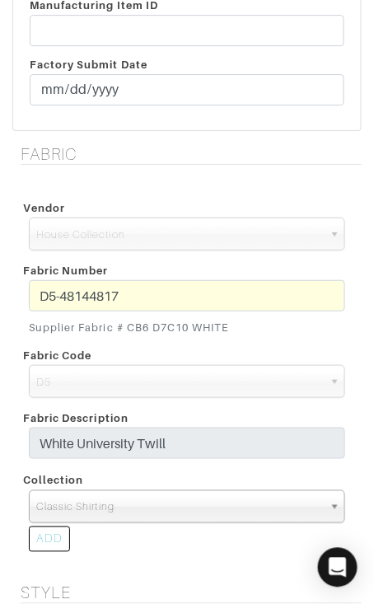
click at [11, 288] on div "Fabric Vendor Scabal Loro Piana Gladson Dormeuil House Collection London Marzon…" at bounding box center [187, 363] width 374 height 439
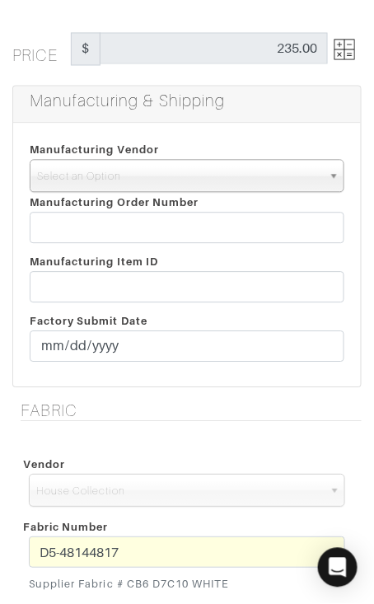
scroll to position [318, 0]
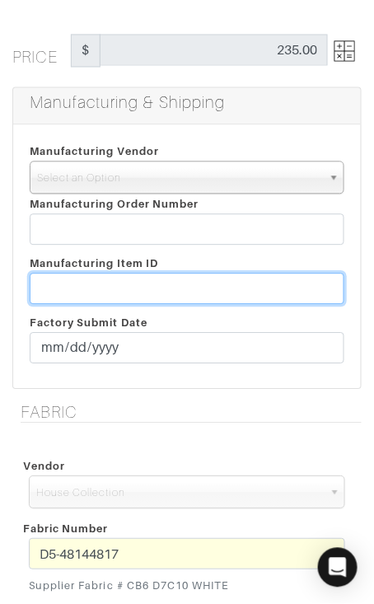
click at [229, 283] on input "text" at bounding box center [187, 289] width 315 height 31
paste input "T2-1792832"
type input "T2-1792832"
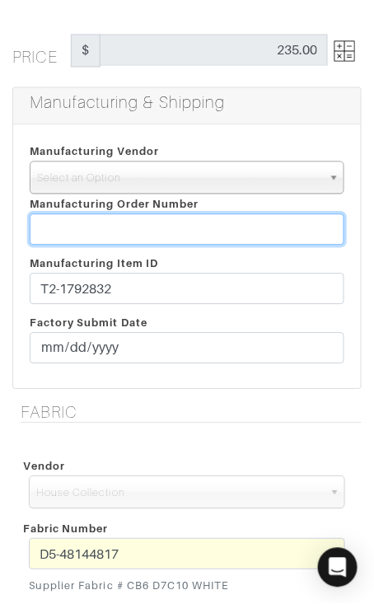
click at [225, 223] on input "text" at bounding box center [187, 229] width 315 height 31
paste input "818255"
type input "818255"
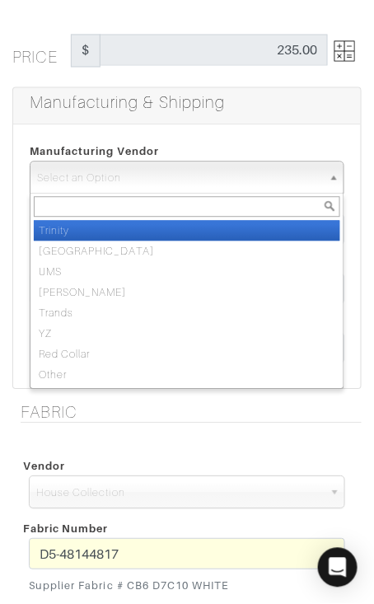
drag, startPoint x: 233, startPoint y: 178, endPoint x: 233, endPoint y: 219, distance: 41.2
click at [233, 180] on span "Select an Option" at bounding box center [179, 178] width 285 height 33
click at [233, 228] on li "Trinity" at bounding box center [187, 231] width 307 height 21
select select "1"
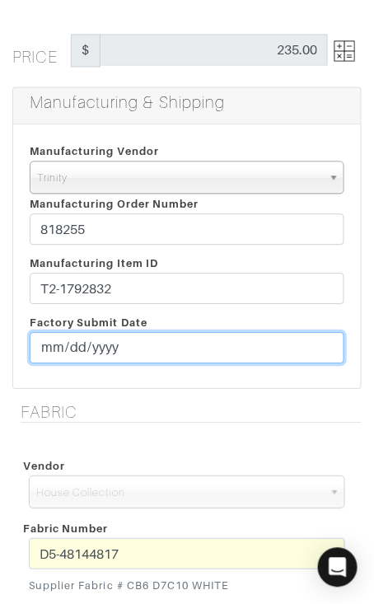
click at [50, 347] on input "date" at bounding box center [187, 348] width 315 height 31
type input "[DATE]"
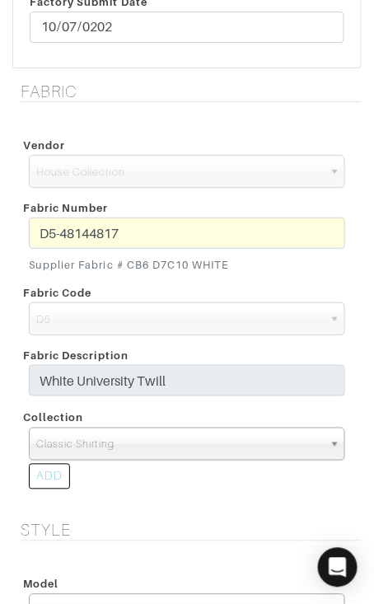
scroll to position [643, 0]
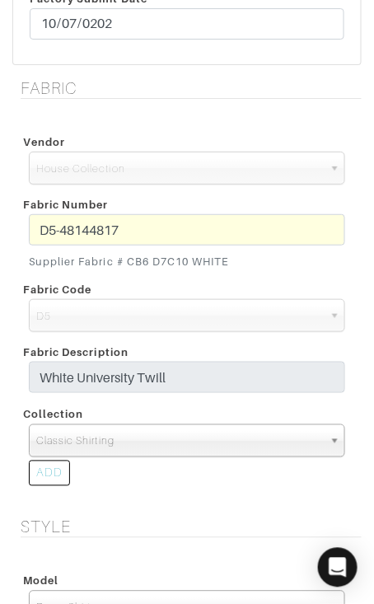
click at [148, 443] on span "Classic Shirting" at bounding box center [179, 441] width 287 height 33
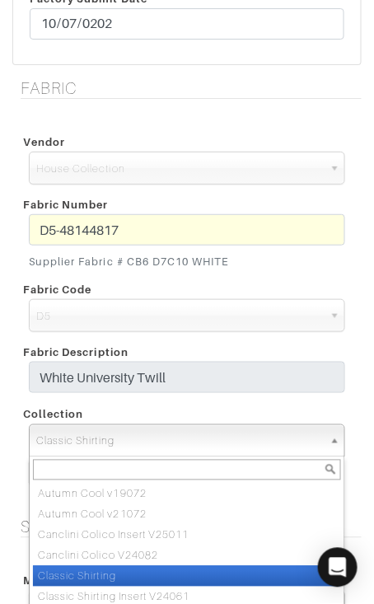
paste input "TravelEase Insert V24061"
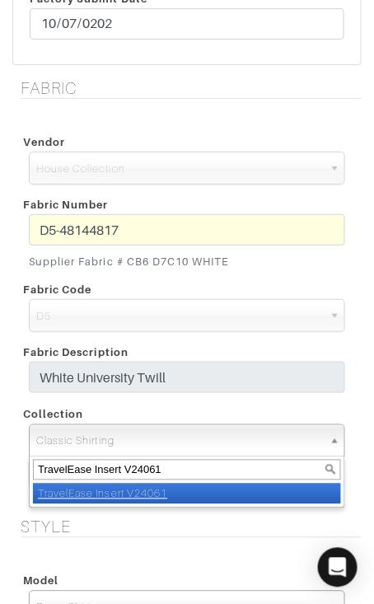
type input "TravelEase Insert V24061"
click at [152, 485] on li "TravelEase Insert V24061" at bounding box center [187, 494] width 308 height 21
select select "936"
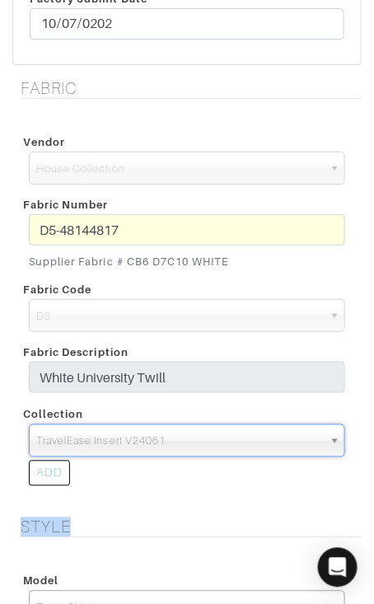
click at [152, 485] on div "ADD" at bounding box center [186, 475] width 341 height 37
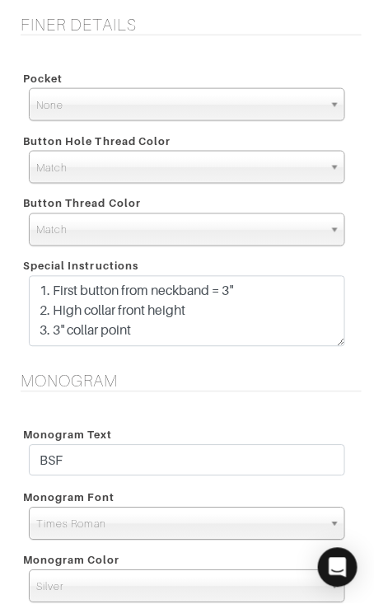
scroll to position [1549, 0]
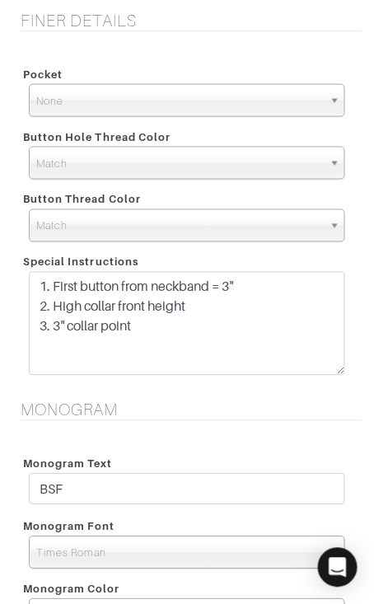
drag, startPoint x: 343, startPoint y: 338, endPoint x: 339, endPoint y: 372, distance: 34.0
click at [339, 372] on textarea "1. First button from neckband = 3" 2. High collar front height 3. 3" collar poi…" at bounding box center [187, 324] width 316 height 104
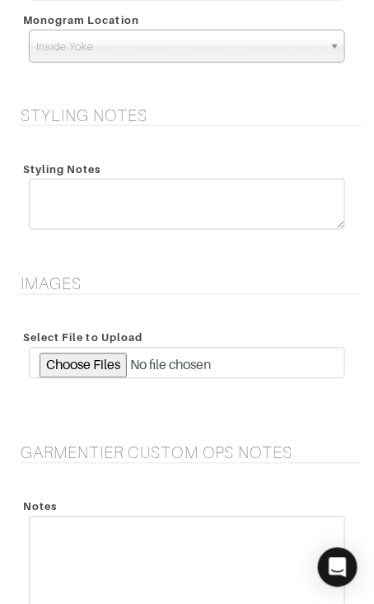
scroll to position [2183, 0]
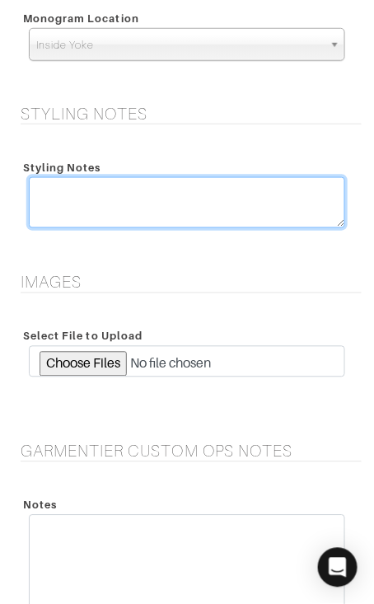
click at [154, 195] on textarea at bounding box center [187, 202] width 316 height 51
click at [80, 192] on textarea "RUSH - 11/8/25" at bounding box center [187, 202] width 316 height 51
type textarea "RUSH FOR [DATE]"
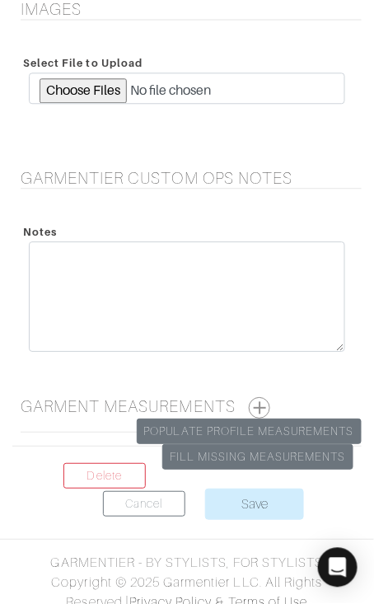
scroll to position [2467, 0]
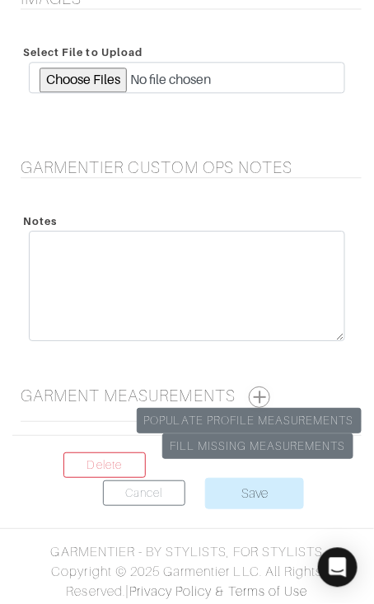
click at [264, 388] on button "button" at bounding box center [259, 396] width 21 height 21
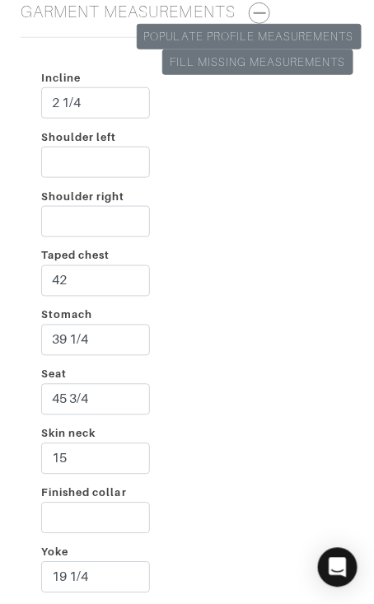
scroll to position [2851, 0]
click at [121, 161] on input "Shoulder left" at bounding box center [95, 162] width 109 height 31
type input "1 1/2"
click at [117, 213] on input "Shoulder right" at bounding box center [95, 221] width 109 height 31
type input "2 1/2"
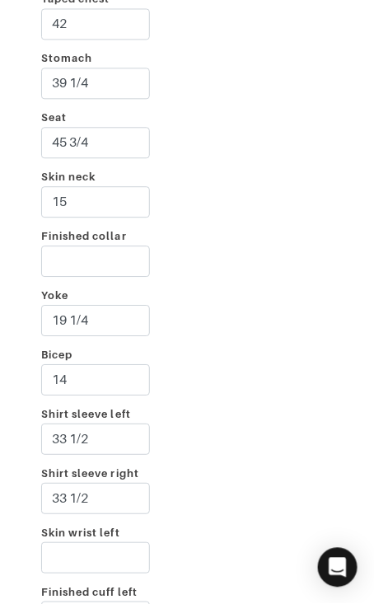
scroll to position [3114, 0]
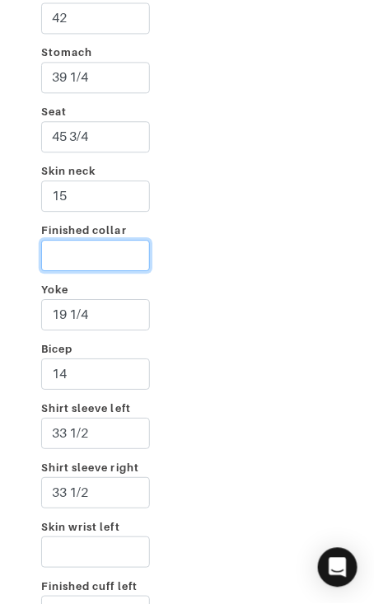
click at [140, 256] on input "Finished collar" at bounding box center [95, 255] width 109 height 31
type input "16 1/4"
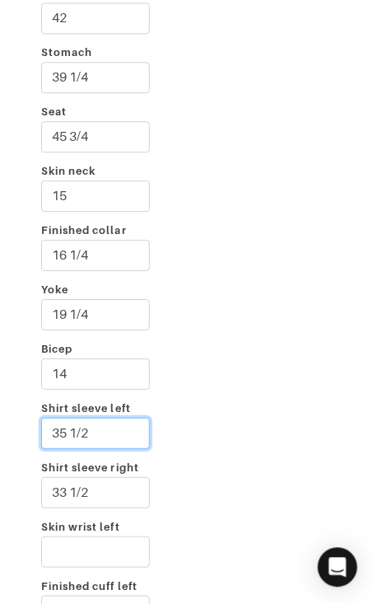
type input "35 1/2"
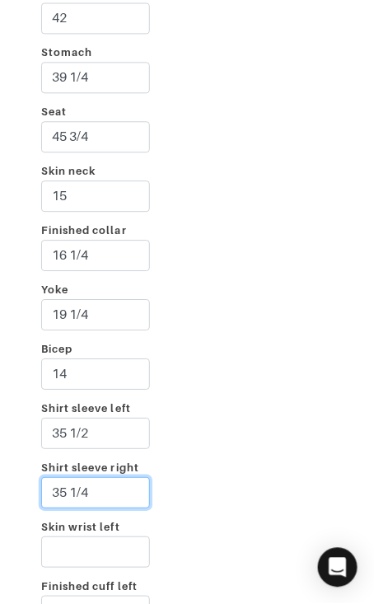
type input "35 1/4"
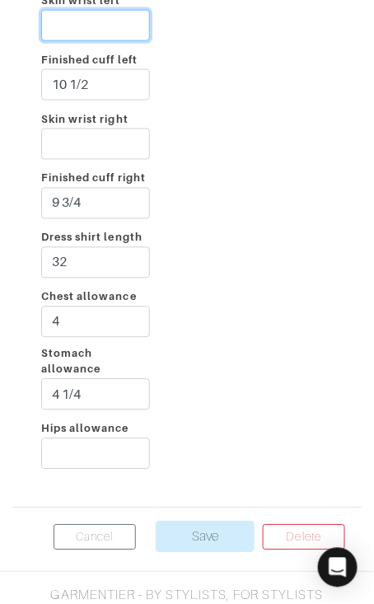
scroll to position [3642, 0]
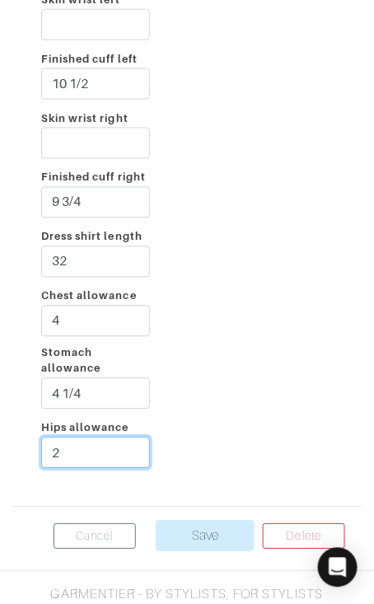
click at [73, 439] on input "2" at bounding box center [95, 453] width 109 height 31
type input "2 1/2"
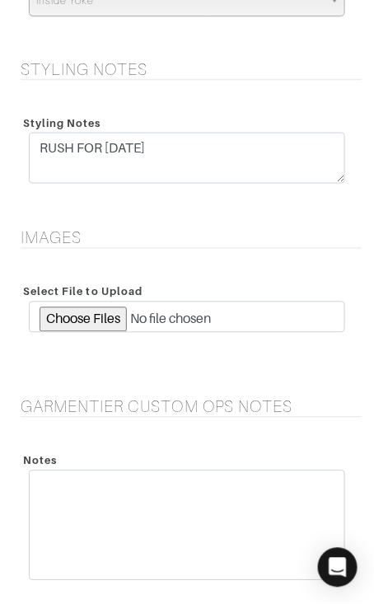
scroll to position [2218, 0]
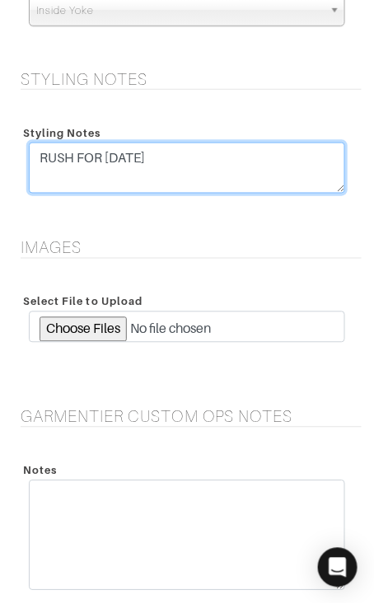
drag, startPoint x: 212, startPoint y: 162, endPoint x: 215, endPoint y: 131, distance: 31.5
click at [215, 132] on div "Styling Notes RUSH FOR 11/8/25" at bounding box center [186, 160] width 341 height 82
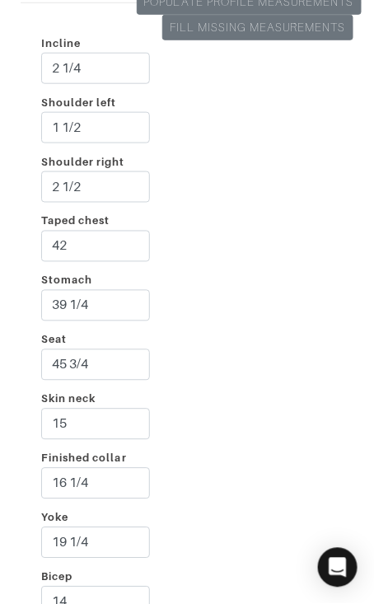
scroll to position [3685, 0]
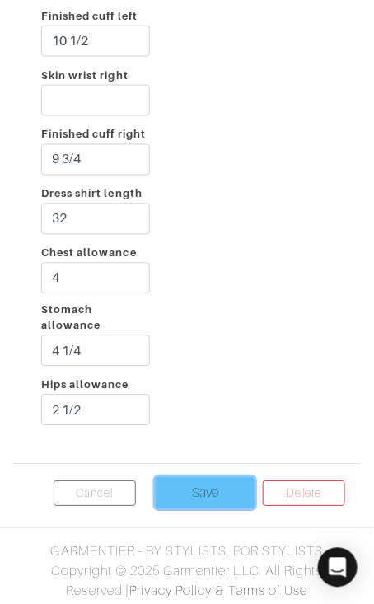
drag, startPoint x: 204, startPoint y: 479, endPoint x: 205, endPoint y: 469, distance: 10.0
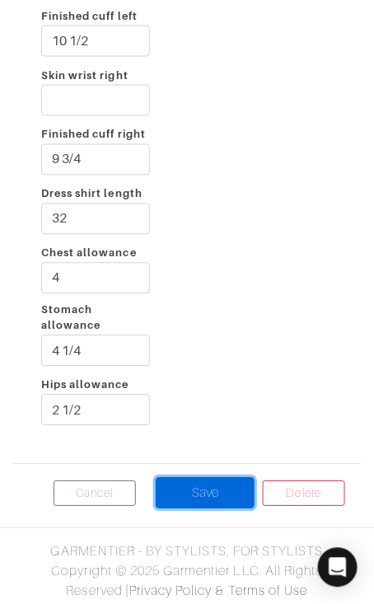
click at [204, 479] on input "Save" at bounding box center [205, 493] width 99 height 31
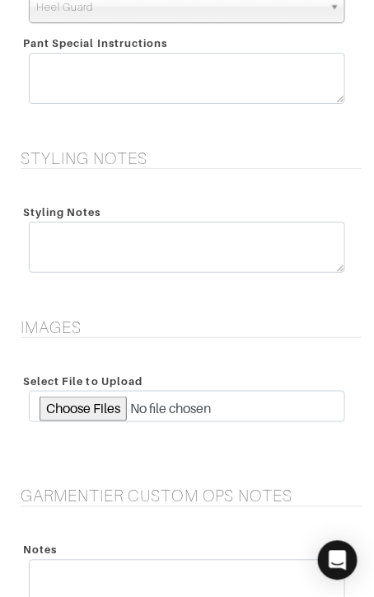
scroll to position [3683, 0]
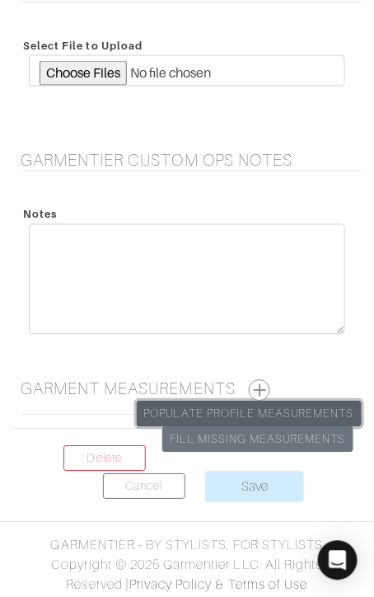
click at [300, 406] on link "Populate Profile Measurements" at bounding box center [249, 414] width 225 height 26
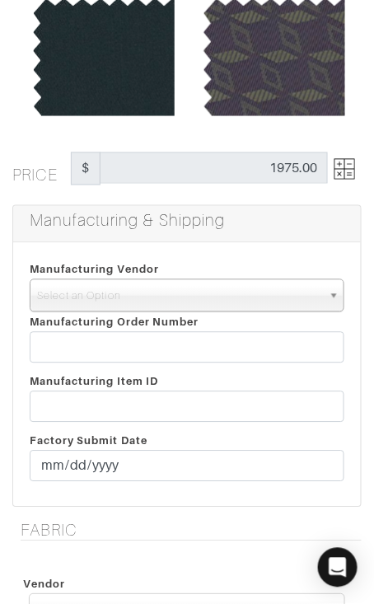
scroll to position [203, 0]
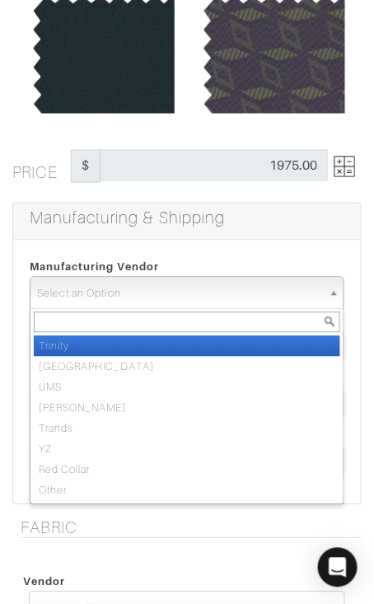
click at [218, 293] on span "Select an Option" at bounding box center [179, 294] width 285 height 33
click at [237, 344] on li "Trinity" at bounding box center [187, 346] width 307 height 21
select select "1"
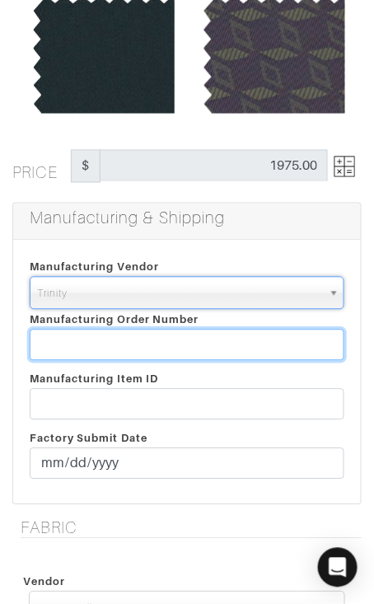
click at [236, 344] on input "text" at bounding box center [187, 345] width 315 height 31
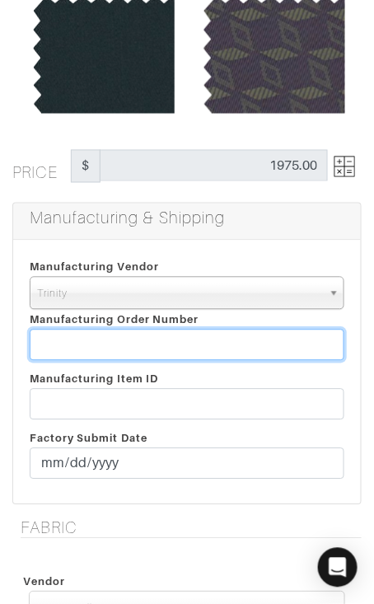
paste input "818255"
type input "818255"
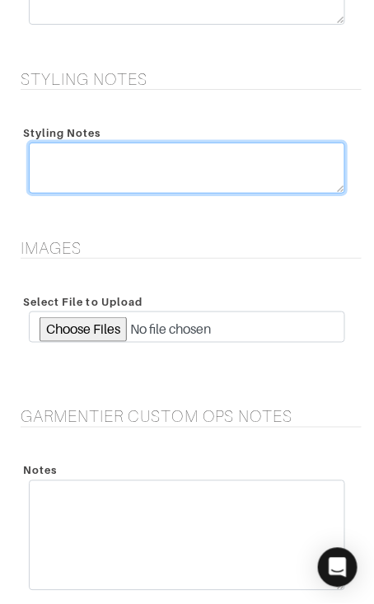
click at [182, 148] on textarea at bounding box center [187, 168] width 316 height 51
paste textarea "RUSH FOR [DATE]"
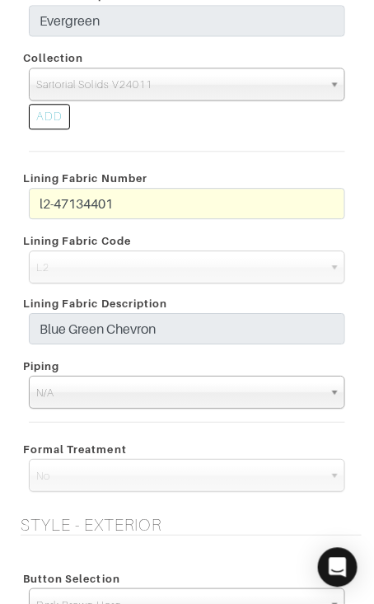
scroll to position [1047, 0]
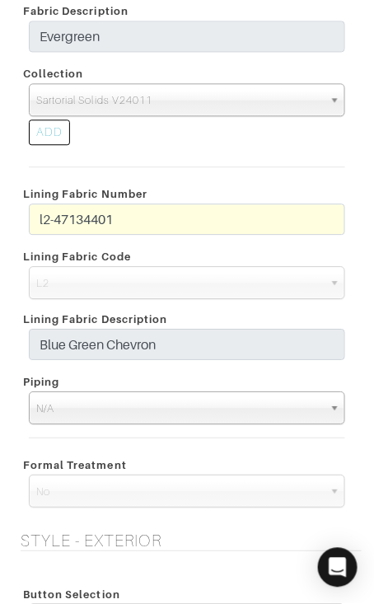
type textarea "RUSH FOR [DATE]"
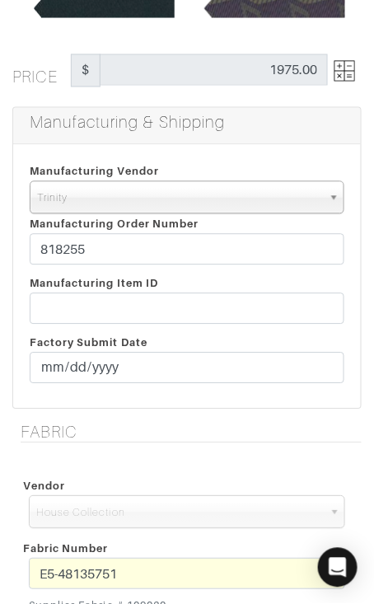
scroll to position [289, 0]
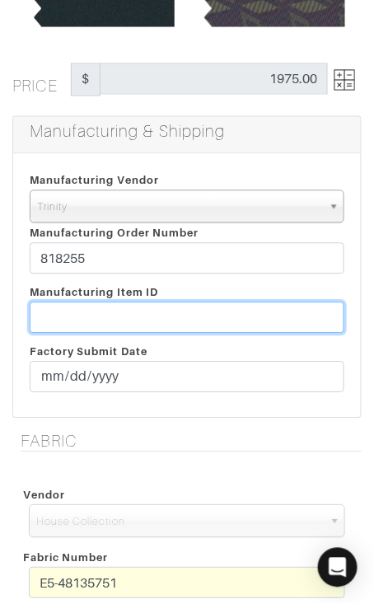
click at [234, 310] on input "text" at bounding box center [187, 317] width 315 height 31
paste input "T2-1792846."
type input "T2-1792846"
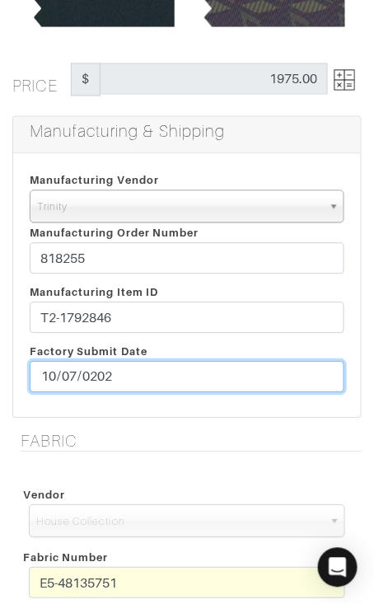
type input "[DATE]"
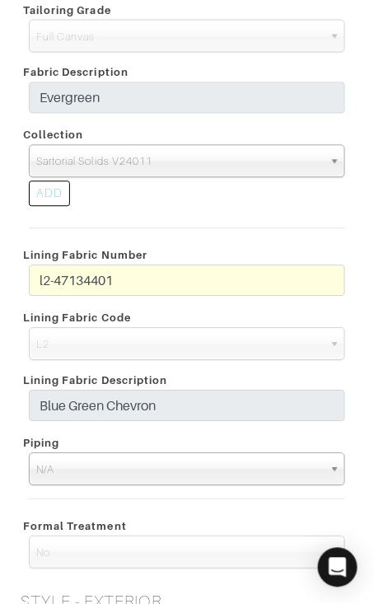
scroll to position [988, 0]
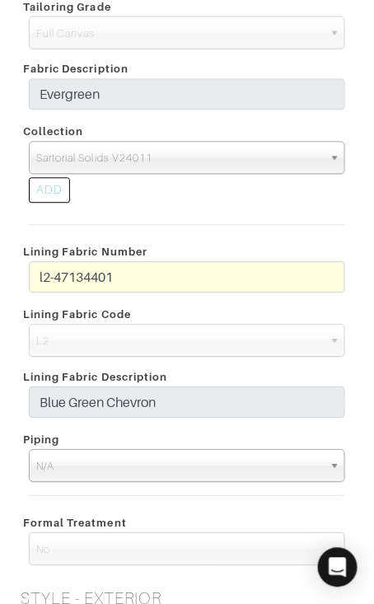
click at [27, 273] on div "l2-47134401" at bounding box center [186, 282] width 341 height 40
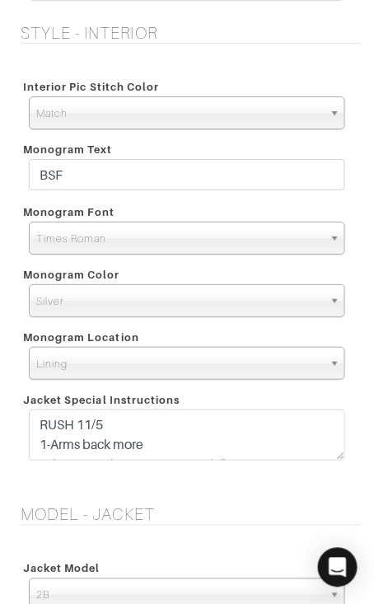
scroll to position [1932, 0]
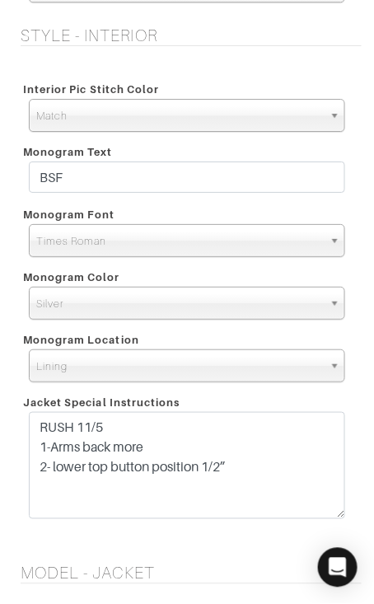
drag, startPoint x: 338, startPoint y: 454, endPoint x: 340, endPoint y: 511, distance: 56.9
click at [339, 512] on textarea "RUSH 11/5 1-Arms back more 2- lower top button position 1/2”" at bounding box center [187, 465] width 316 height 107
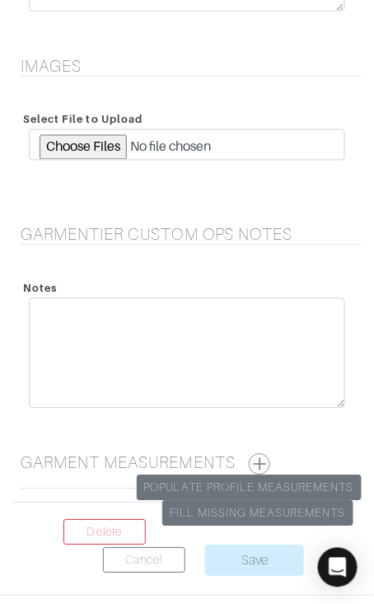
scroll to position [3731, 0]
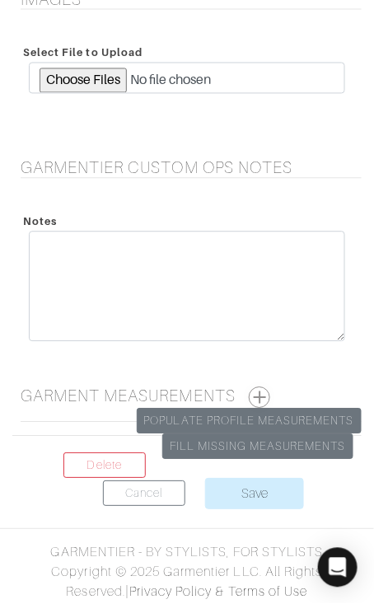
click at [260, 391] on button "button" at bounding box center [259, 397] width 21 height 21
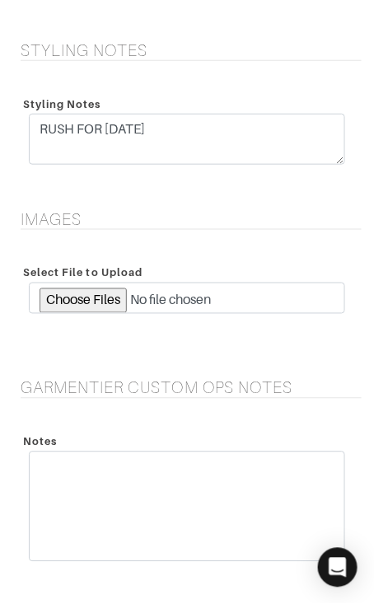
scroll to position [4462, 0]
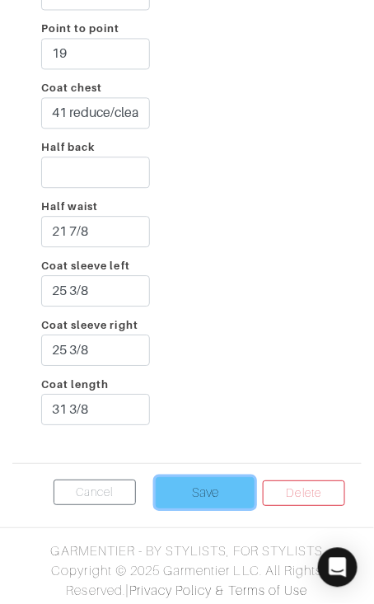
click at [187, 482] on input "Save" at bounding box center [205, 493] width 99 height 31
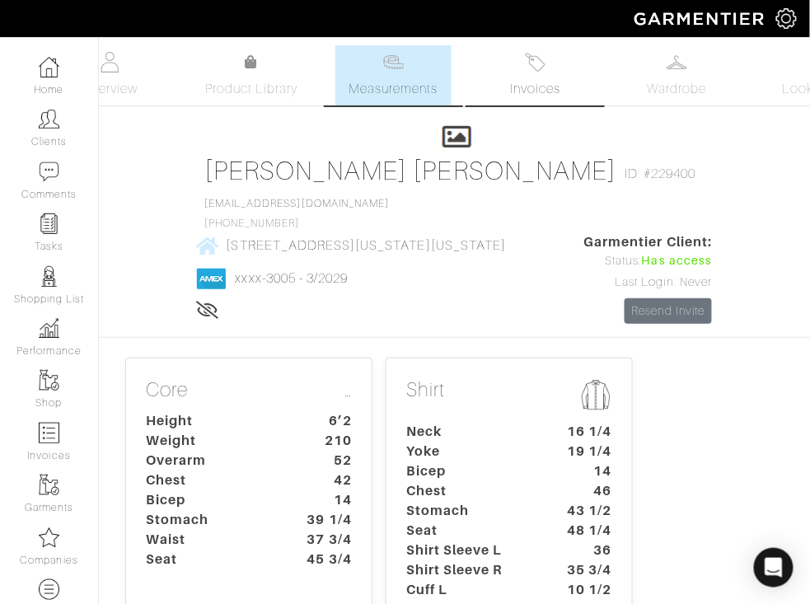
click at [373, 75] on link "Invoices" at bounding box center [535, 75] width 115 height 60
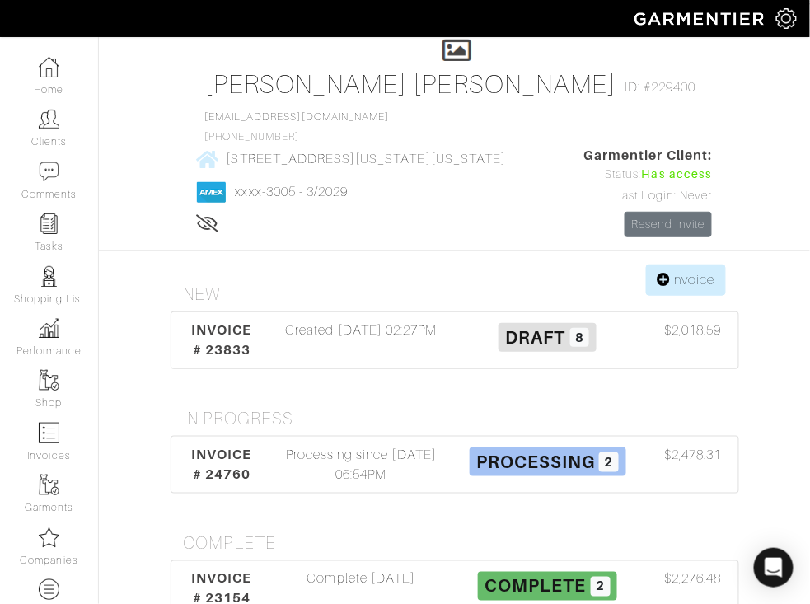
scroll to position [182, 0]
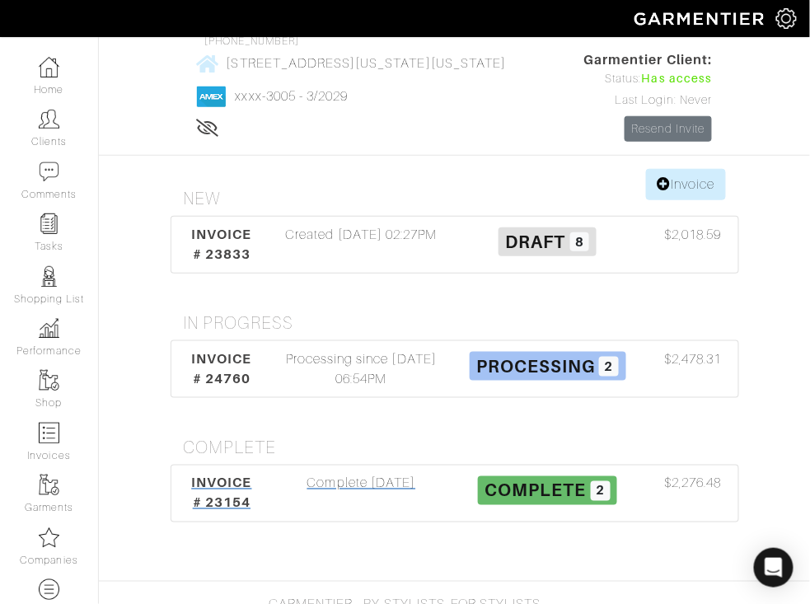
click at [373, 474] on div "Complete [DATE]" at bounding box center [362, 494] width 186 height 40
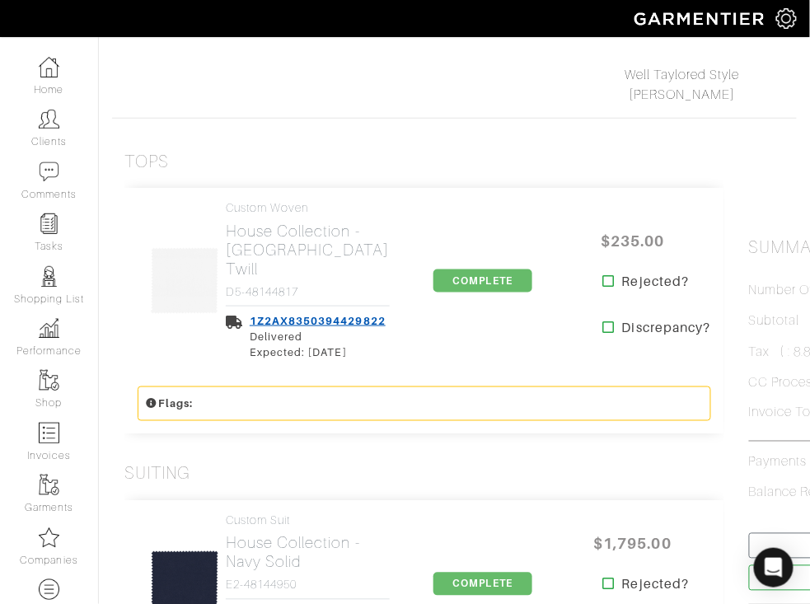
scroll to position [251, 0]
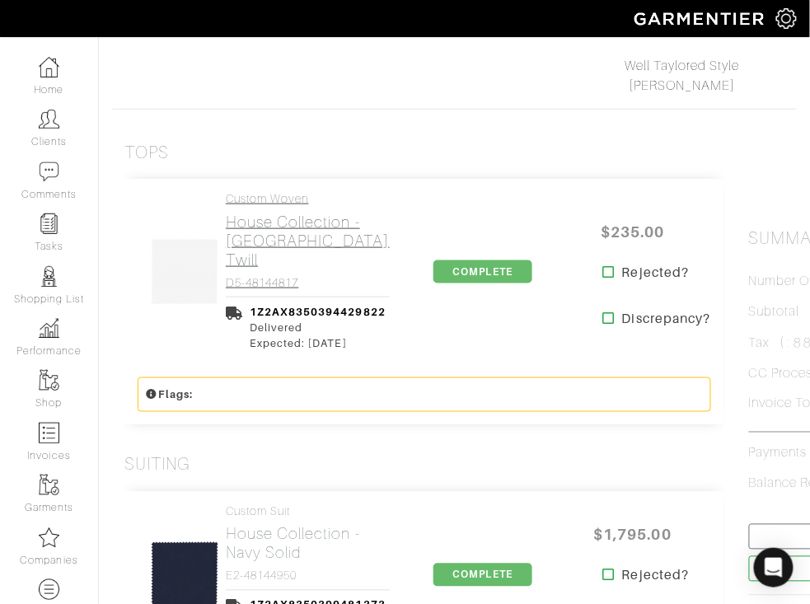
click at [302, 200] on h4 "Custom Woven" at bounding box center [308, 199] width 164 height 14
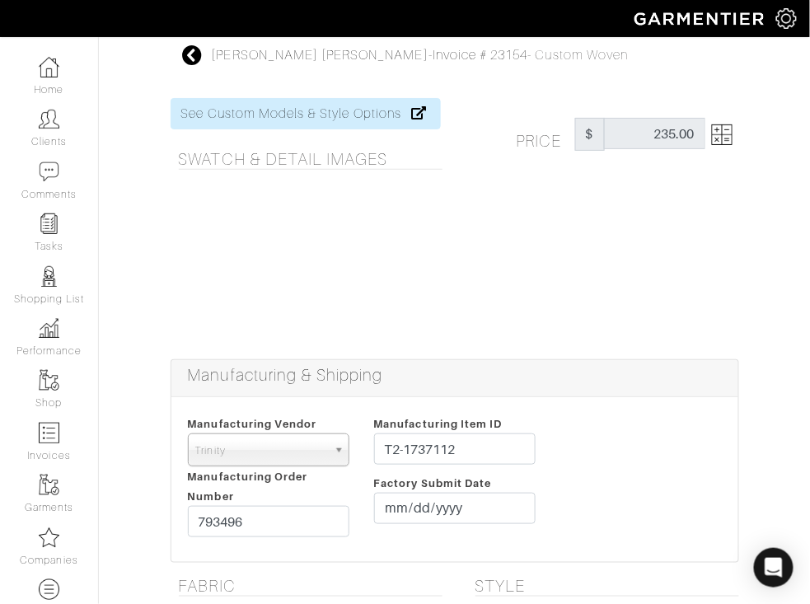
scroll to position [1293, 0]
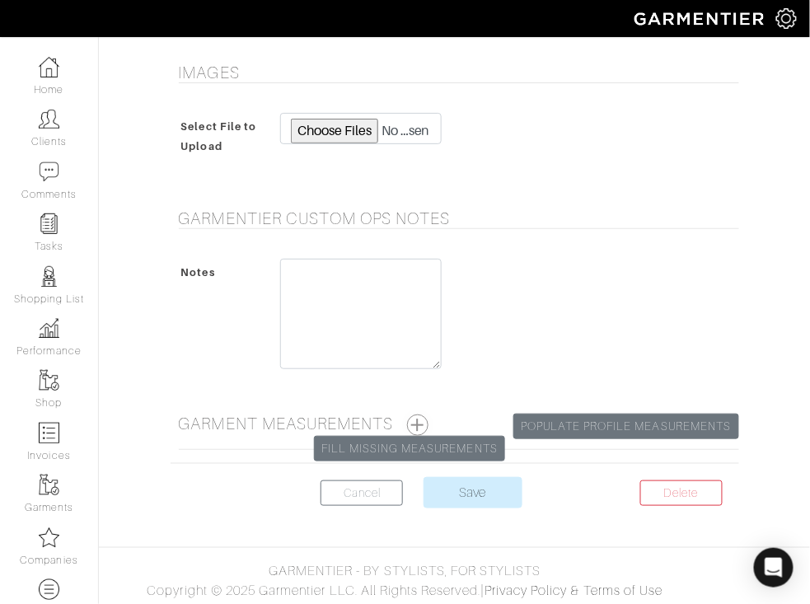
click at [373, 421] on button "button" at bounding box center [417, 425] width 21 height 21
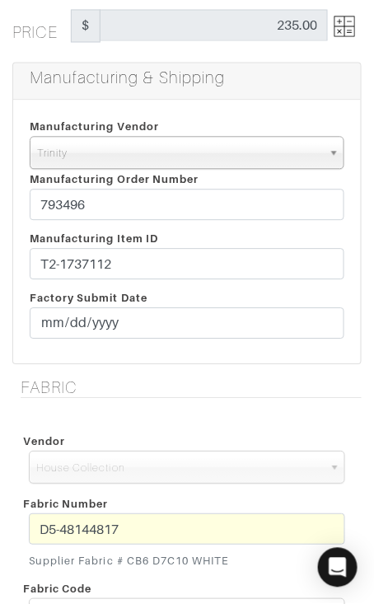
scroll to position [0, 0]
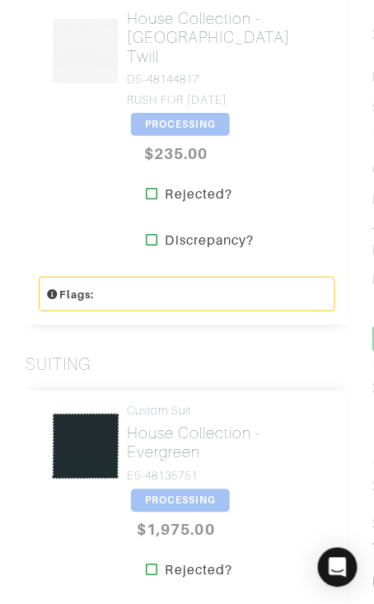
scroll to position [657, 0]
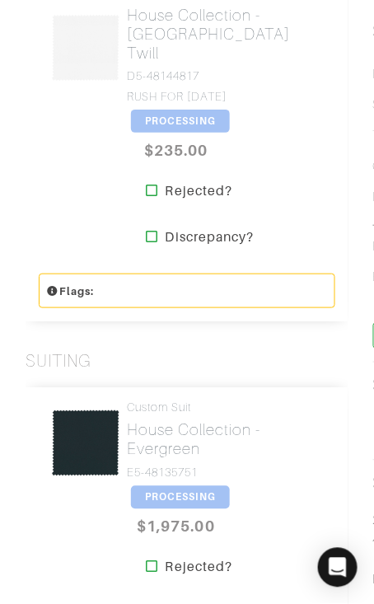
click at [176, 110] on span "PROCESSING" at bounding box center [180, 121] width 99 height 23
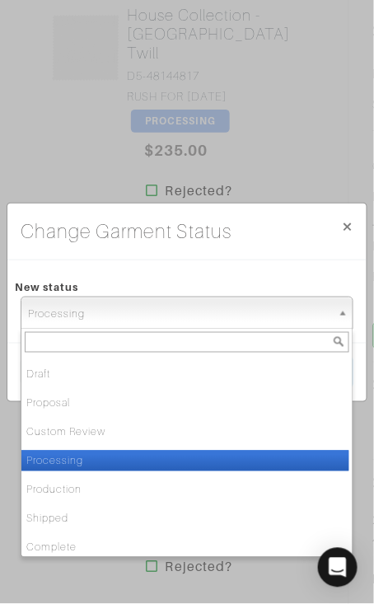
click at [195, 301] on span "Processing" at bounding box center [179, 313] width 303 height 33
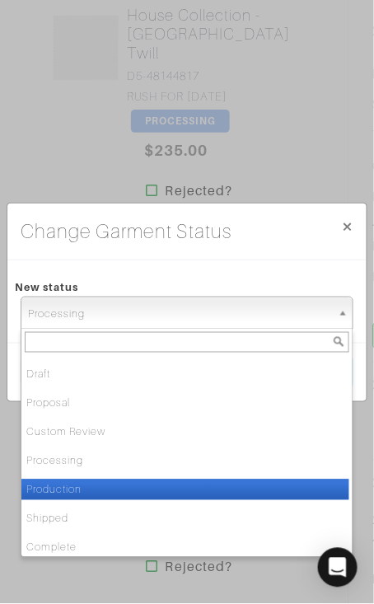
click at [155, 490] on li "Production" at bounding box center [185, 490] width 328 height 21
select select "Production"
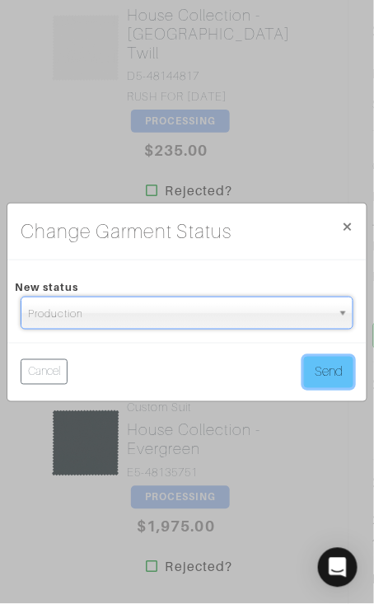
click at [340, 370] on button "Send" at bounding box center [328, 372] width 49 height 31
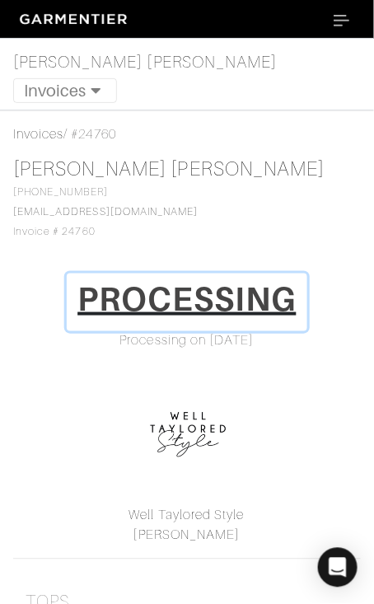
click at [211, 279] on h1 "PROCESSING" at bounding box center [186, 299] width 219 height 40
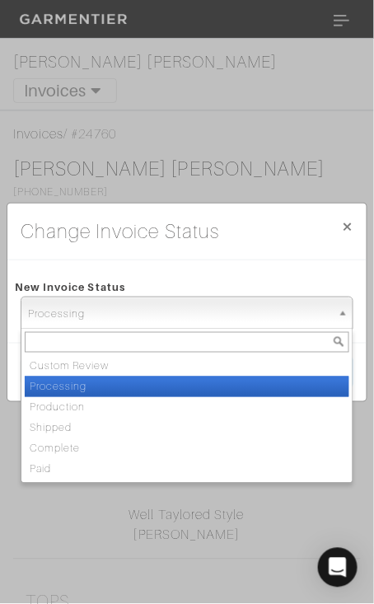
click at [232, 328] on span "Processing" at bounding box center [179, 313] width 303 height 33
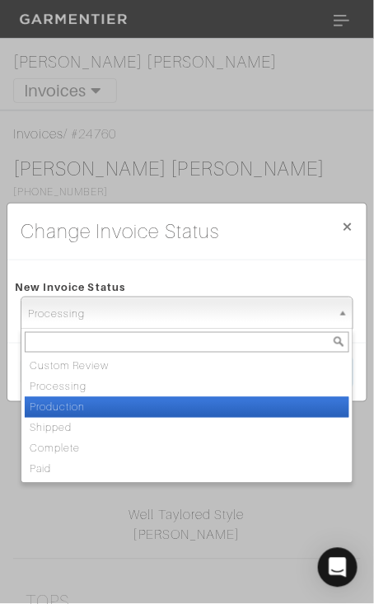
click at [229, 405] on li "Production" at bounding box center [187, 407] width 325 height 21
select select "Production"
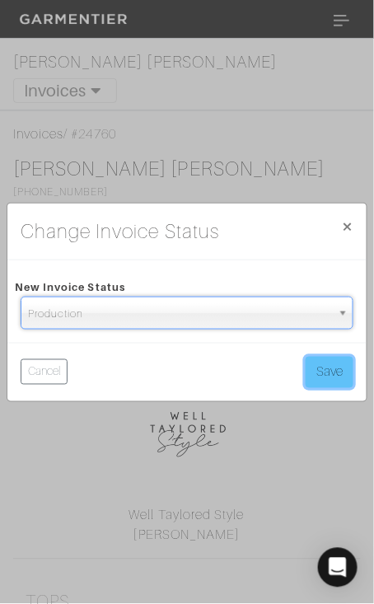
click at [318, 368] on button "Save" at bounding box center [330, 372] width 48 height 31
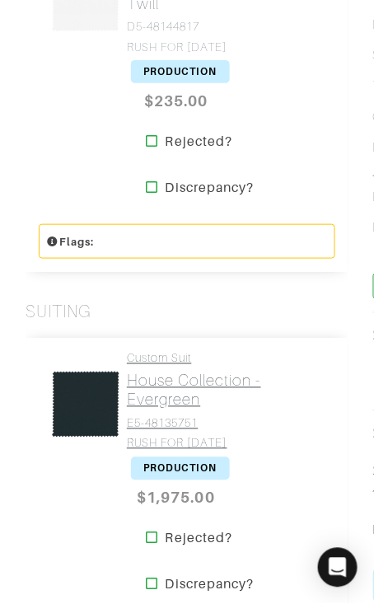
scroll to position [709, 0]
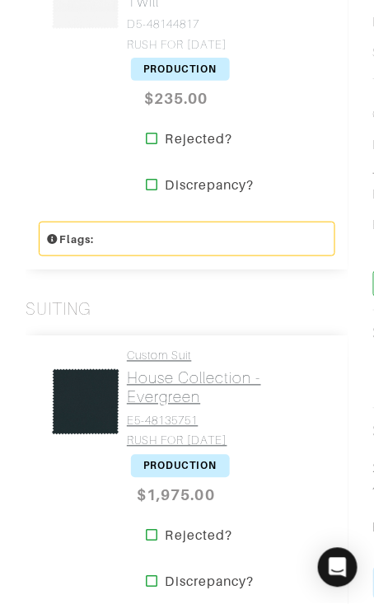
click at [162, 369] on h2 "House Collection - Evergreen" at bounding box center [225, 388] width 196 height 38
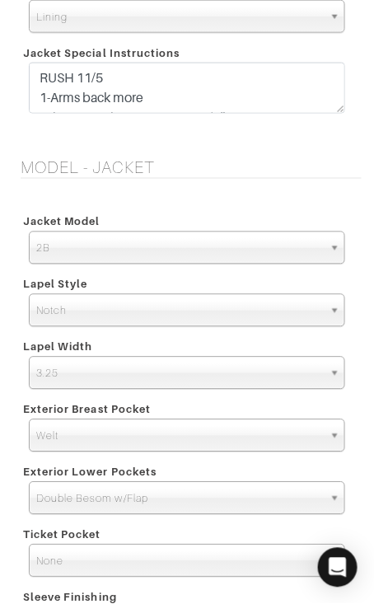
scroll to position [2277, 0]
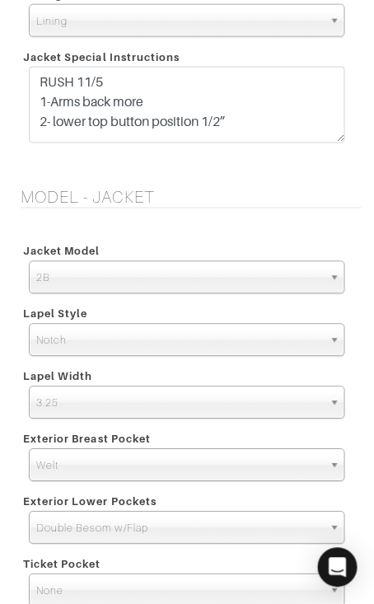
drag, startPoint x: 335, startPoint y: 111, endPoint x: 335, endPoint y: 139, distance: 28.0
click at [335, 139] on textarea "RUSH 11/5 1-Arms back more 2- lower top button position 1/2”" at bounding box center [187, 105] width 316 height 77
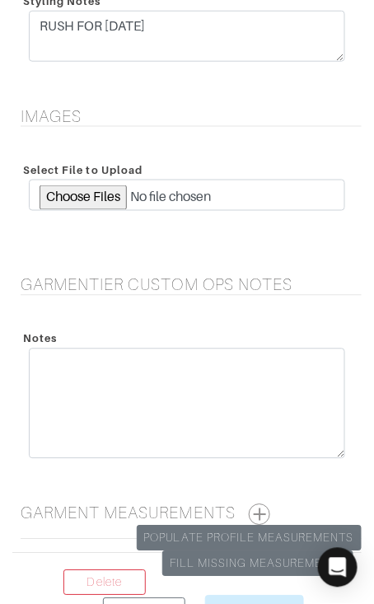
scroll to position [3703, 0]
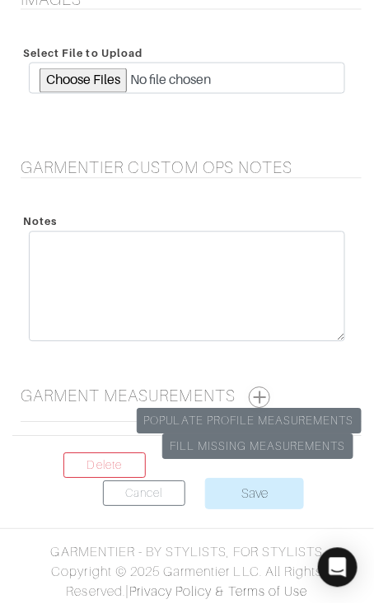
click at [260, 396] on button "button" at bounding box center [259, 397] width 21 height 21
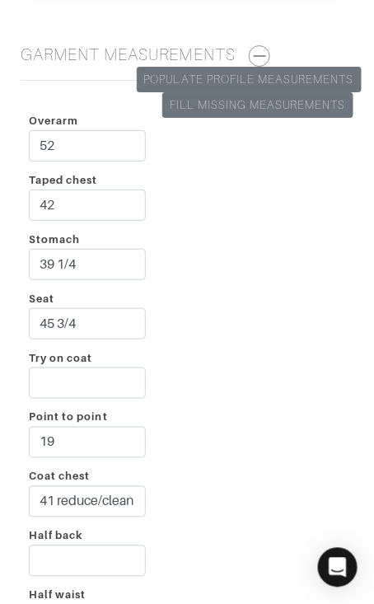
scroll to position [4083, 0]
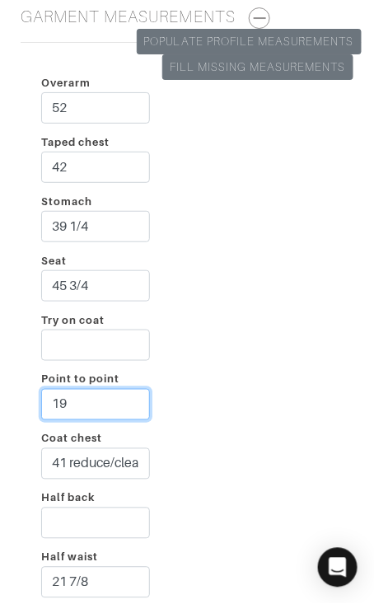
click at [110, 401] on input "19" at bounding box center [95, 404] width 109 height 31
type input "19 1/4"
click at [228, 362] on div "Overarm 52 Taped chest 42 Stomach 39 1/4 Seat 45 3/4 Try on coat Point to point…" at bounding box center [186, 428] width 349 height 745
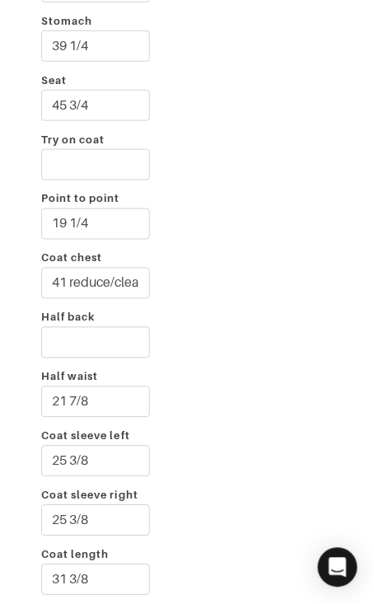
scroll to position [4433, 0]
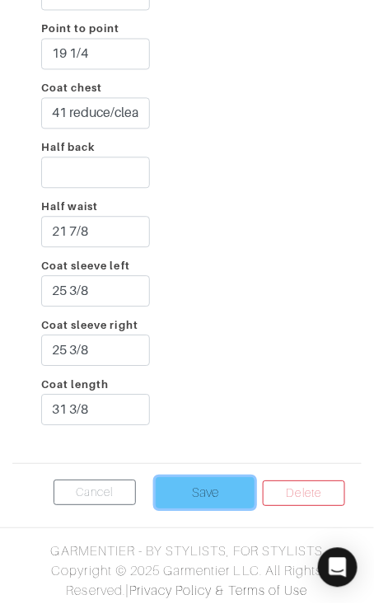
click at [216, 491] on input "Save" at bounding box center [205, 493] width 99 height 31
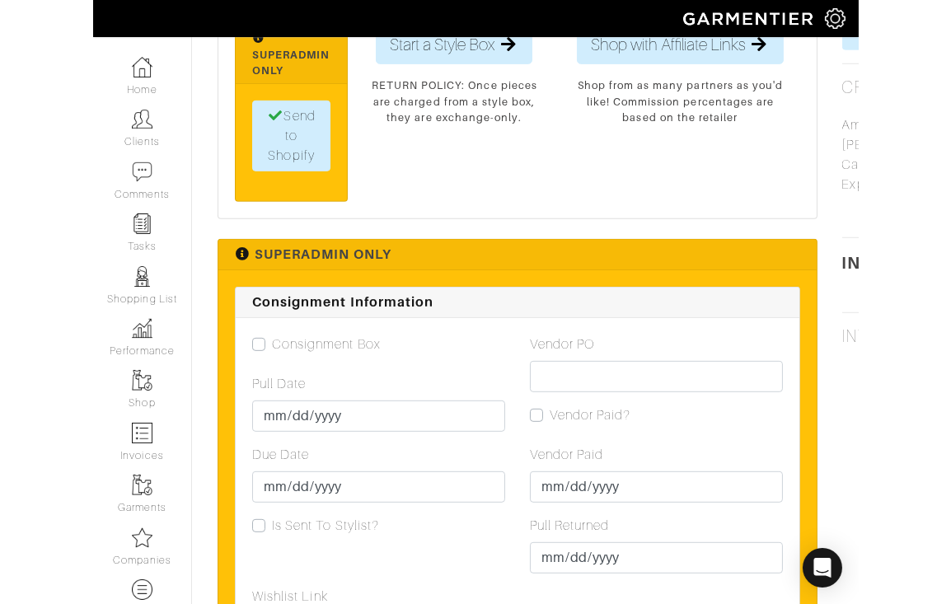
scroll to position [1122, 0]
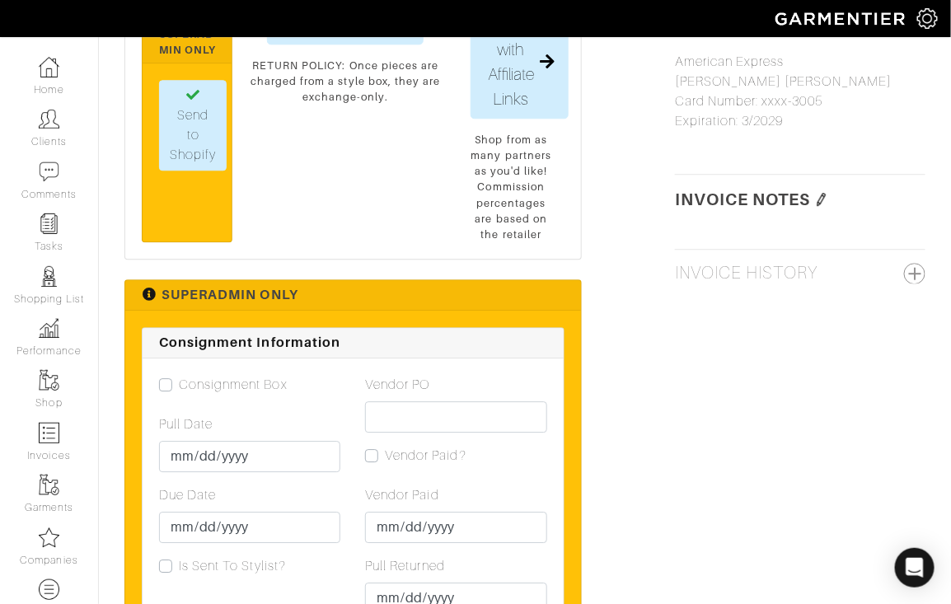
click at [373, 194] on img at bounding box center [821, 199] width 13 height 13
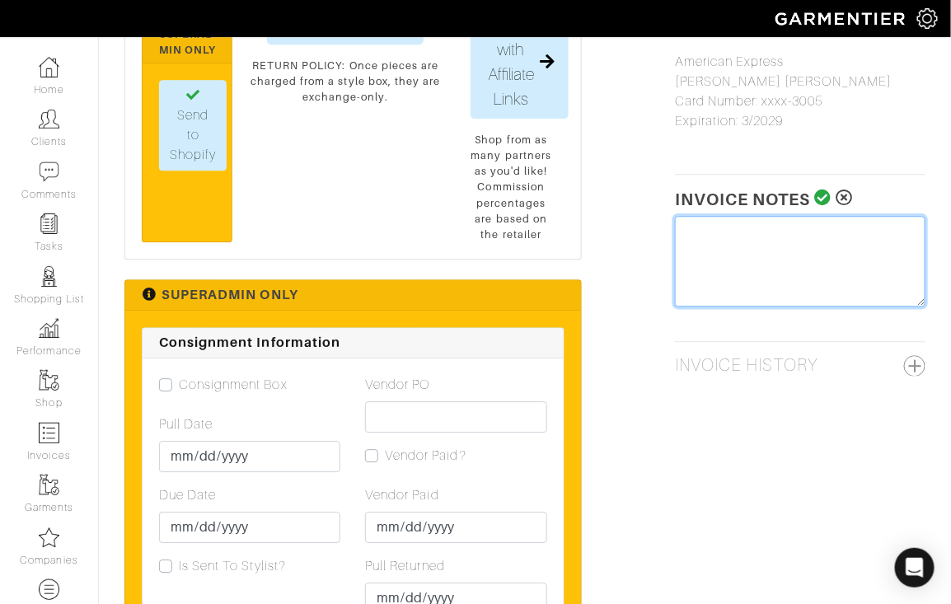
click at [373, 241] on textarea at bounding box center [800, 261] width 251 height 91
type textarea "Tariff Surcharge: $24"
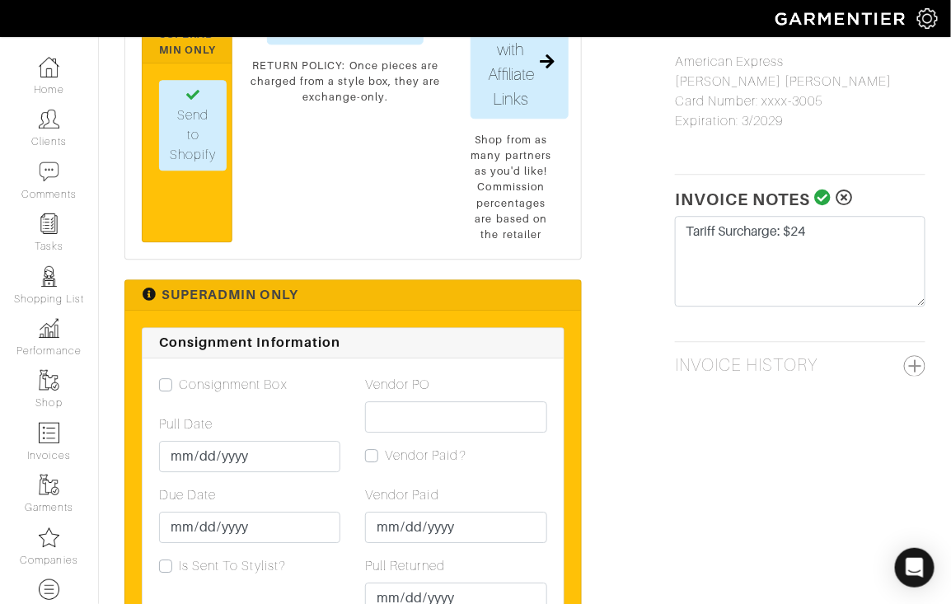
click at [373, 191] on icon at bounding box center [823, 198] width 17 height 16
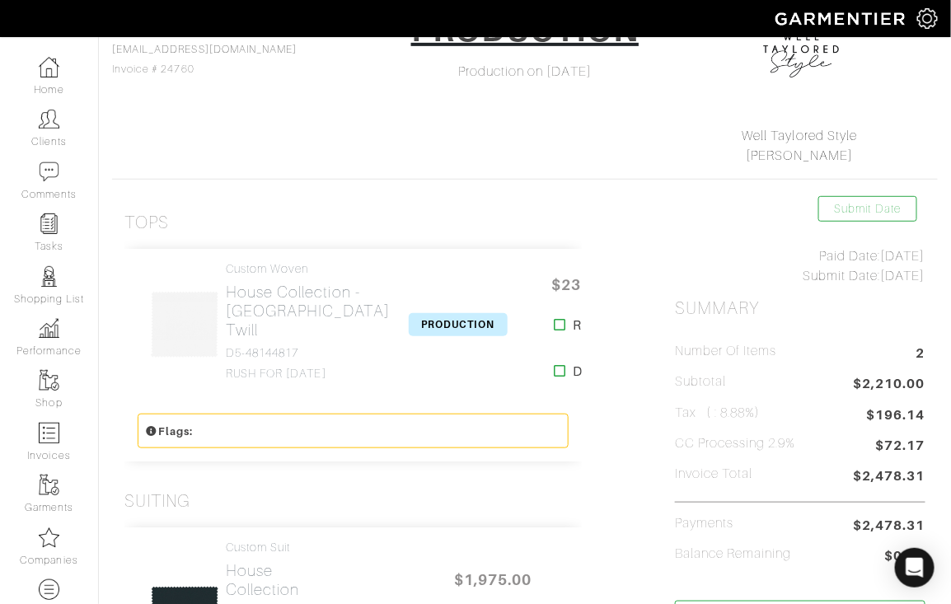
scroll to position [0, 0]
